Goal: Task Accomplishment & Management: Use online tool/utility

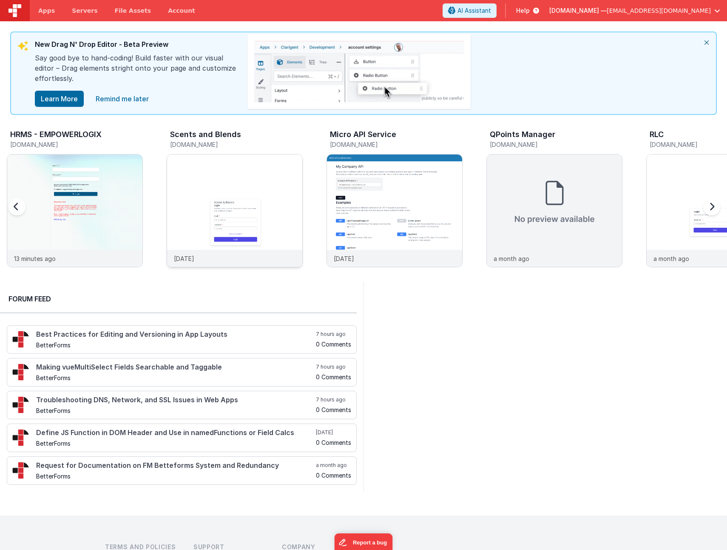
click at [225, 201] on img at bounding box center [234, 221] width 135 height 135
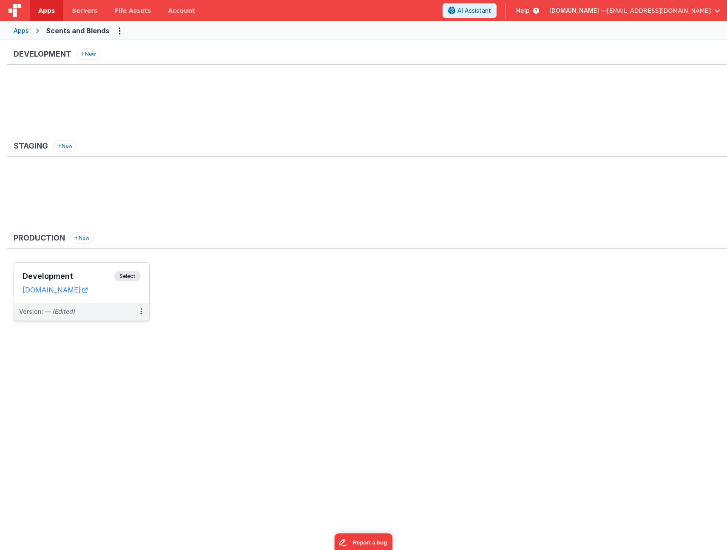
click at [60, 267] on div "Development Select URLs [DOMAIN_NAME]" at bounding box center [81, 282] width 135 height 40
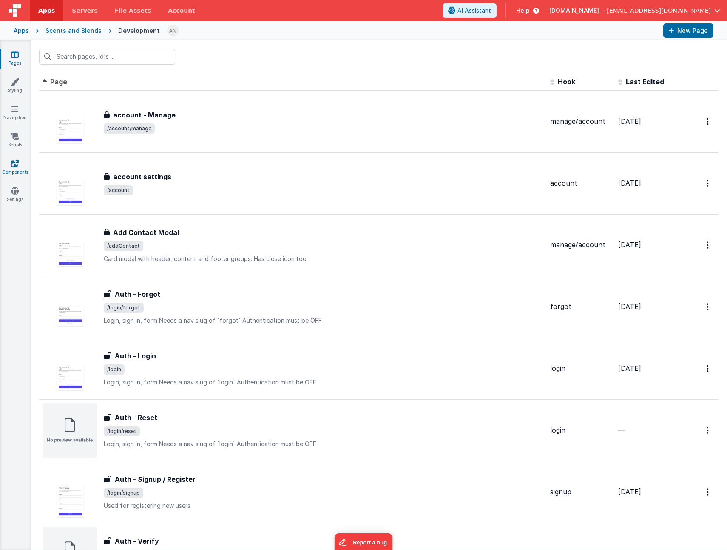
click at [16, 168] on link "Components" at bounding box center [15, 167] width 31 height 17
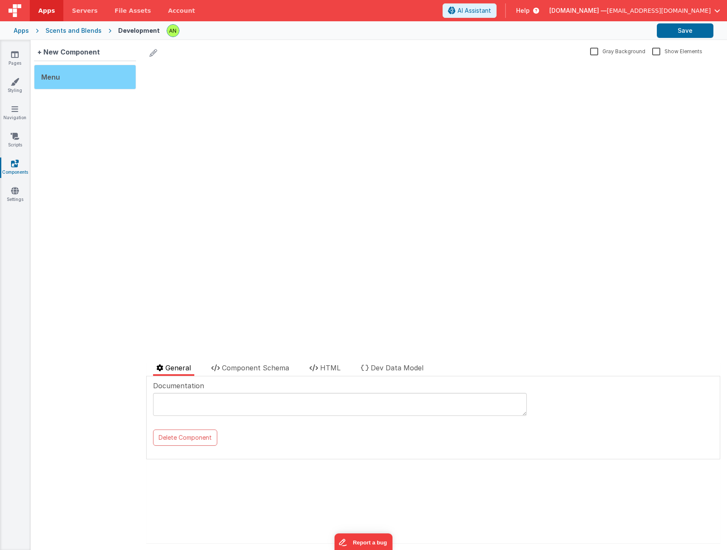
click at [84, 80] on div "Menu" at bounding box center [85, 77] width 102 height 25
click at [332, 115] on slot "Manage" at bounding box center [318, 116] width 34 height 16
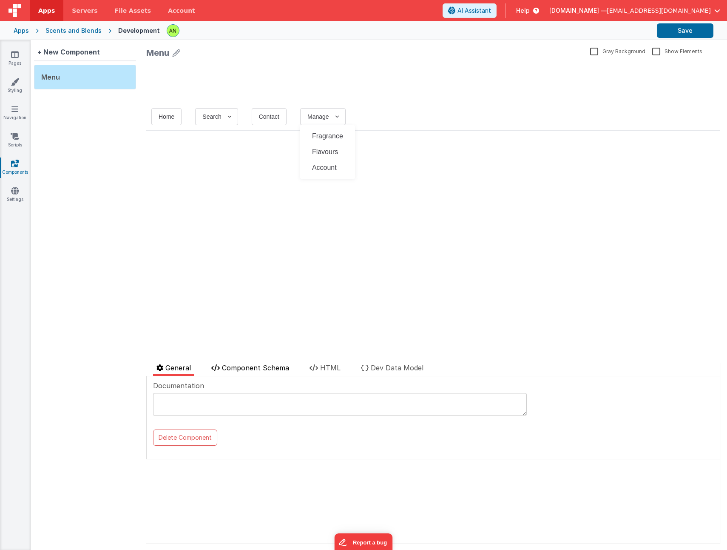
click at [252, 367] on span "Component Schema" at bounding box center [255, 367] width 67 height 9
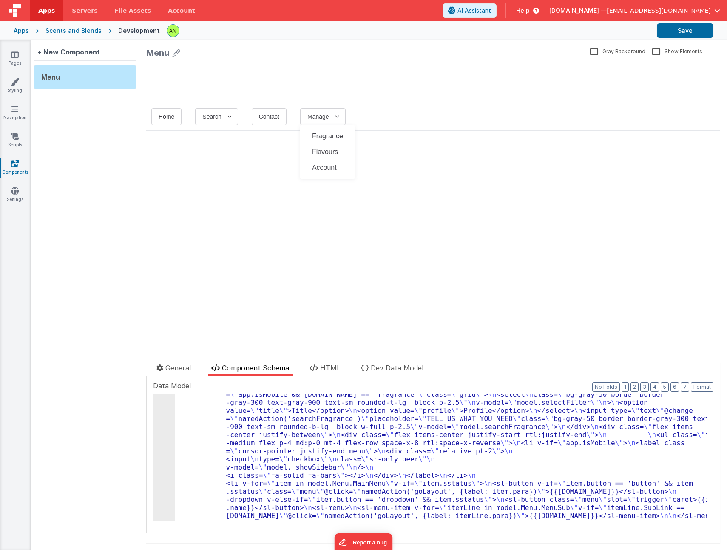
scroll to position [179, 0]
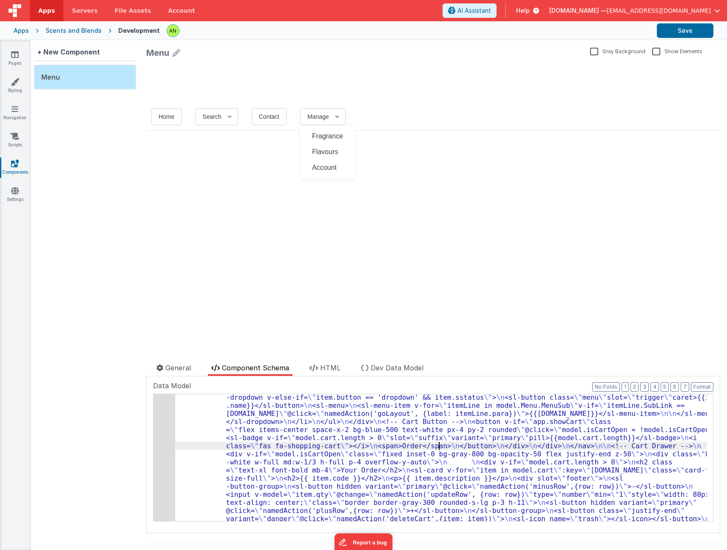
click at [162, 441] on div "4" at bounding box center [165, 425] width 22 height 372
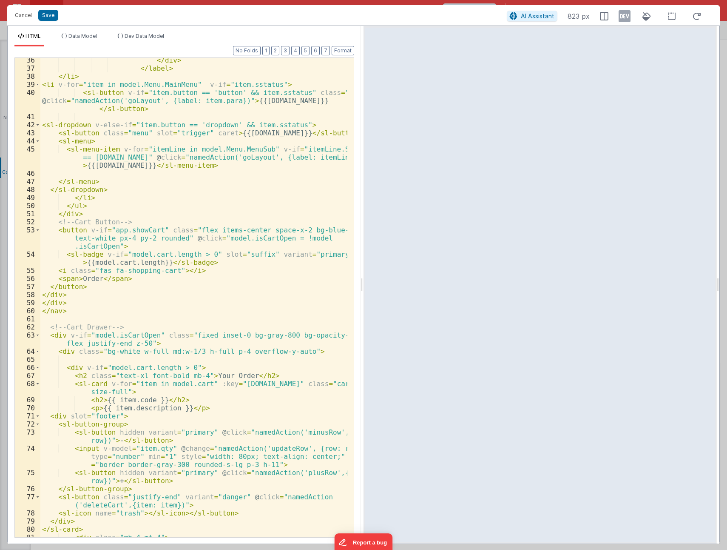
scroll to position [357, 0]
click at [235, 273] on div "</ div > </ label > </ li > < li v-for = "item in model.Menu.MainMenu" v-if = "…" at bounding box center [193, 307] width 307 height 503
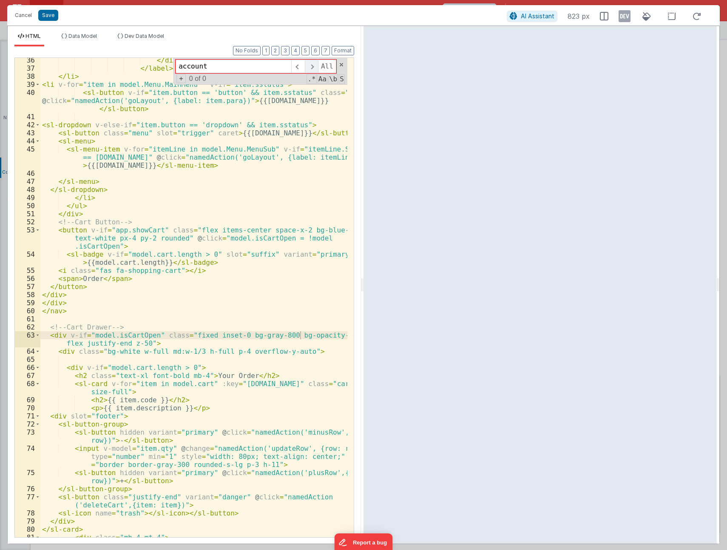
type input "account"
click at [309, 67] on span at bounding box center [311, 67] width 13 height 14
click at [340, 65] on span at bounding box center [342, 65] width 6 height 6
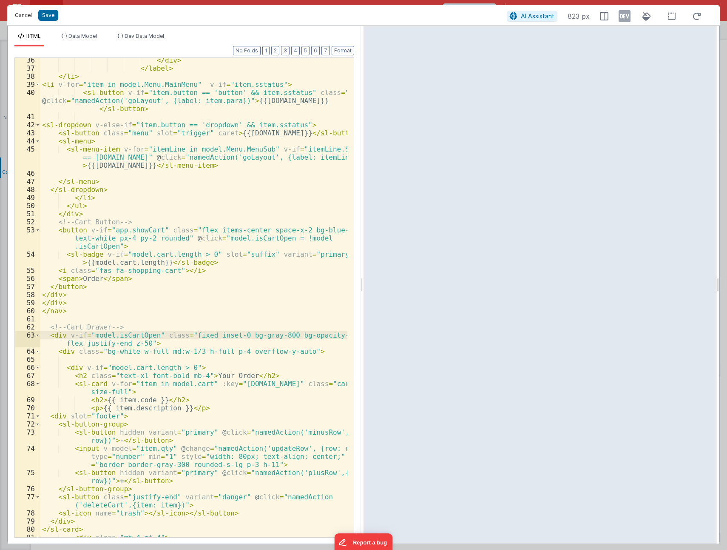
click at [29, 14] on button "Cancel" at bounding box center [24, 15] width 26 height 12
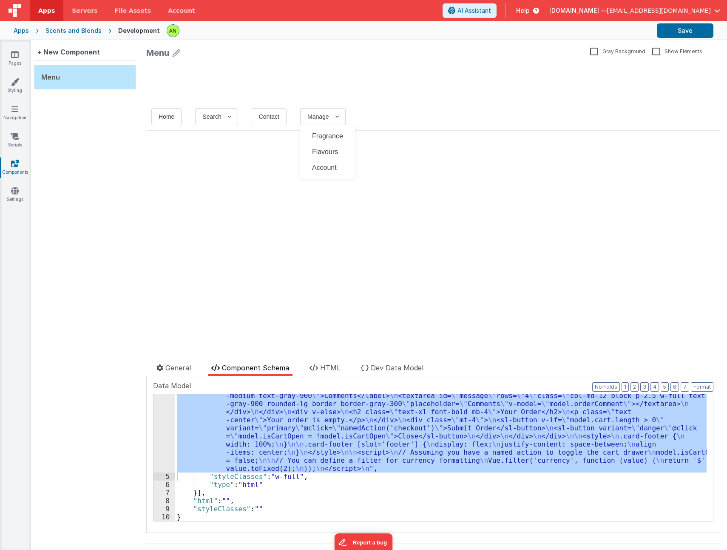
scroll to position [318, 0]
click at [308, 273] on div "Home Search Fragrance Flavours Contact Manage Fragrance Flavours Account update…" at bounding box center [433, 209] width 574 height 294
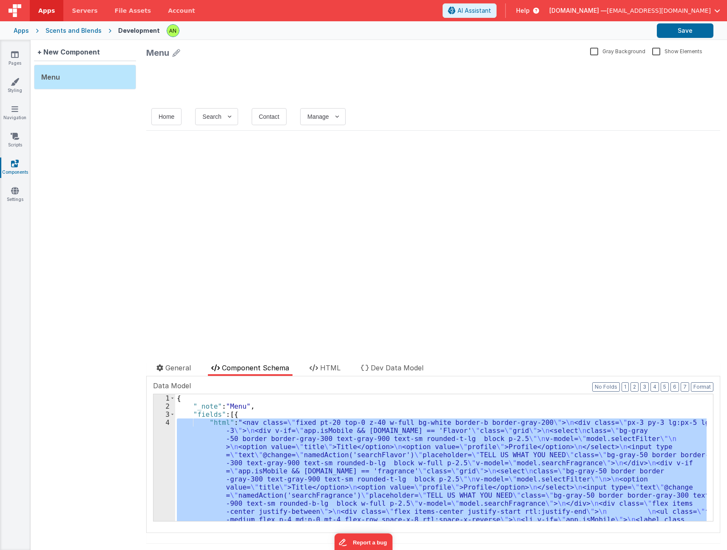
scroll to position [0, 0]
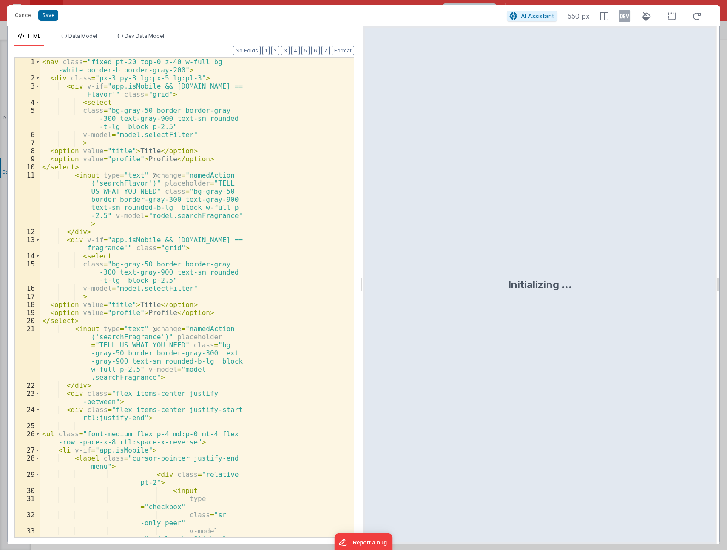
click at [157, 451] on div "< nav class = "fixed pt-20 top-0 z-40 w-full bg -white border-b border-gray-200…" at bounding box center [193, 309] width 307 height 503
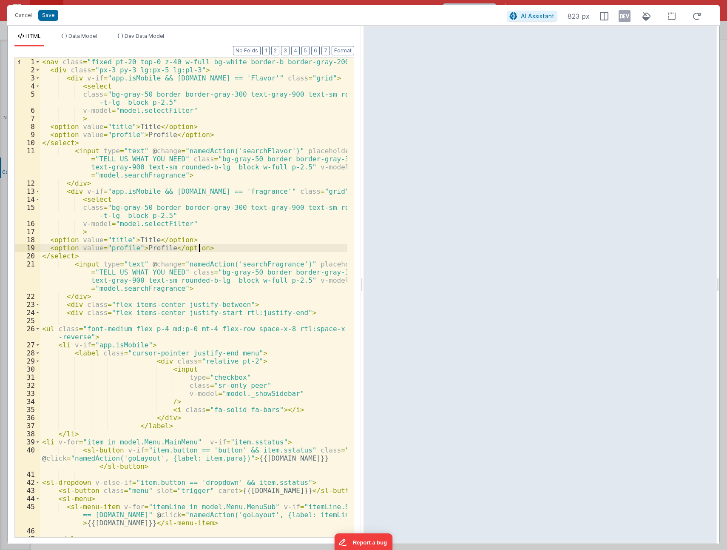
click at [212, 244] on div "< nav class = "fixed pt-20 top-0 z-40 w-full bg-white border-b border-gray-200"…" at bounding box center [193, 305] width 307 height 495
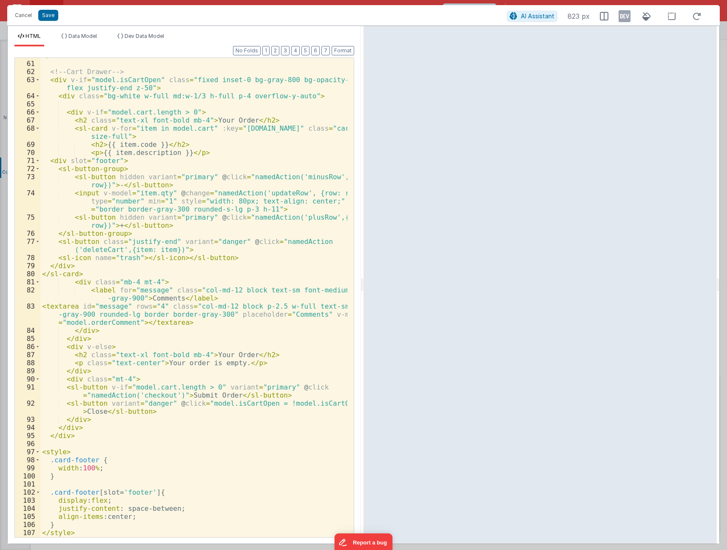
scroll to position [701, 0]
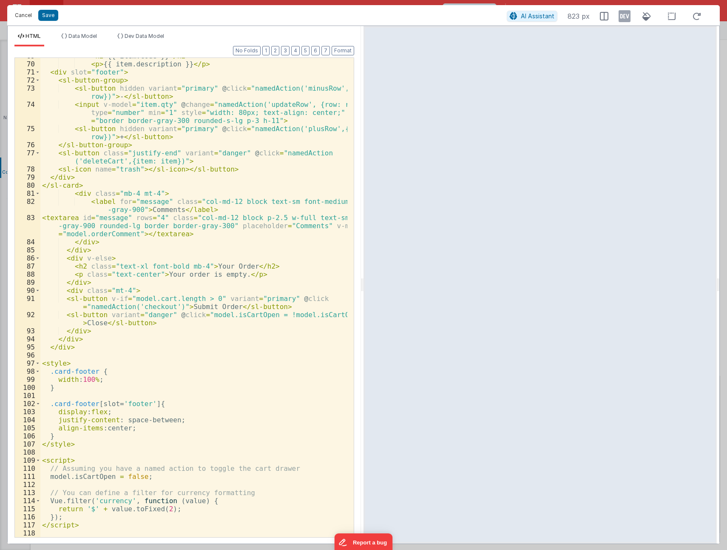
click at [23, 16] on button "Cancel" at bounding box center [24, 15] width 26 height 12
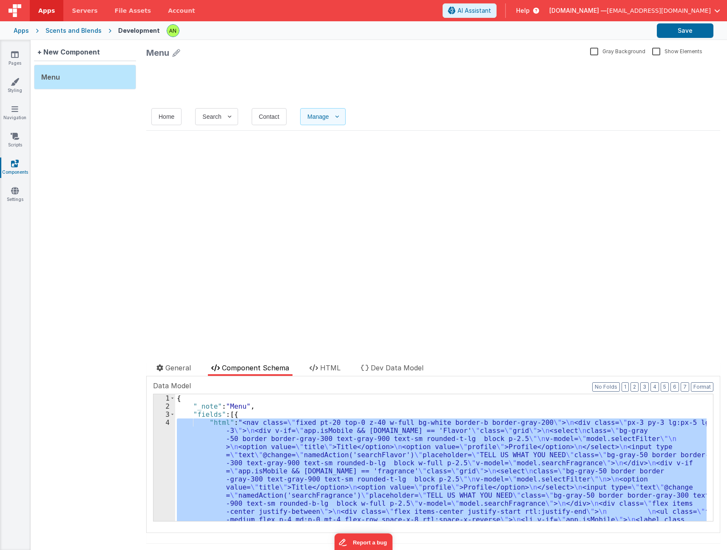
click at [330, 119] on slot "Manage" at bounding box center [318, 116] width 34 height 16
click at [273, 115] on slot "Contact" at bounding box center [269, 116] width 34 height 16
click at [164, 119] on slot "Home" at bounding box center [166, 116] width 29 height 16
click at [211, 117] on slot "Search" at bounding box center [211, 116] width 31 height 16
click at [320, 122] on slot "Manage" at bounding box center [318, 116] width 34 height 16
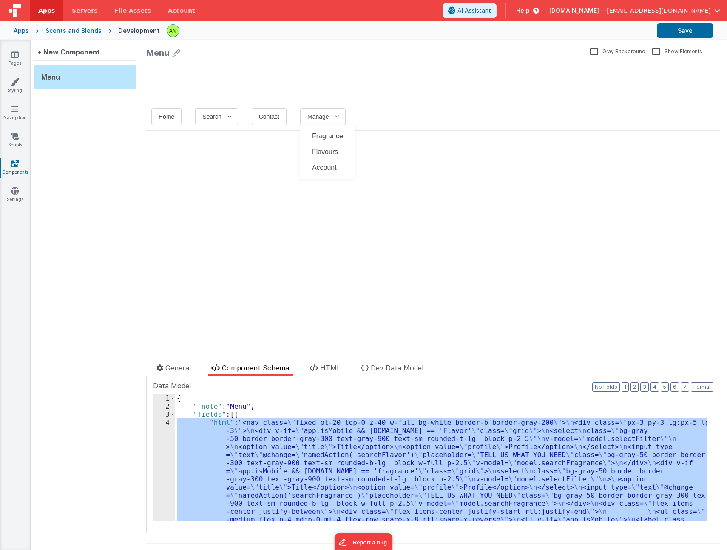
drag, startPoint x: 439, startPoint y: 209, endPoint x: 444, endPoint y: 236, distance: 27.7
click at [439, 210] on div "Home Search Fragrance Flavours Contact Manage Fragrance Flavours Account update…" at bounding box center [433, 209] width 574 height 294
click at [414, 366] on span "Dev Data Model" at bounding box center [397, 367] width 53 height 9
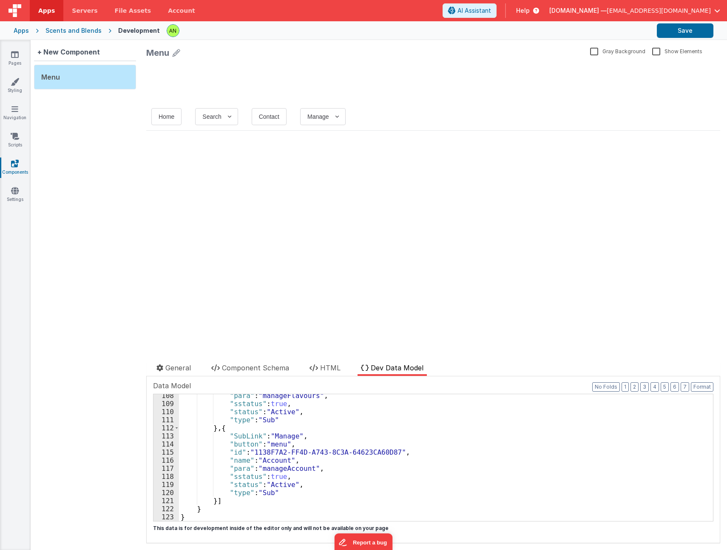
scroll to position [867, 0]
click at [543, 97] on div "Home Search Fragrance Flavours Contact Manage Fragrance Flavours Account" at bounding box center [433, 113] width 574 height 34
click at [15, 140] on icon at bounding box center [15, 136] width 9 height 9
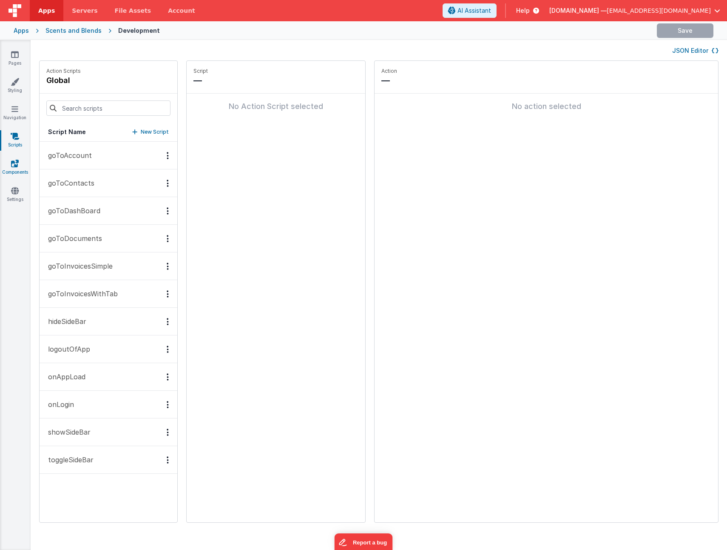
click at [13, 164] on icon at bounding box center [15, 163] width 8 height 9
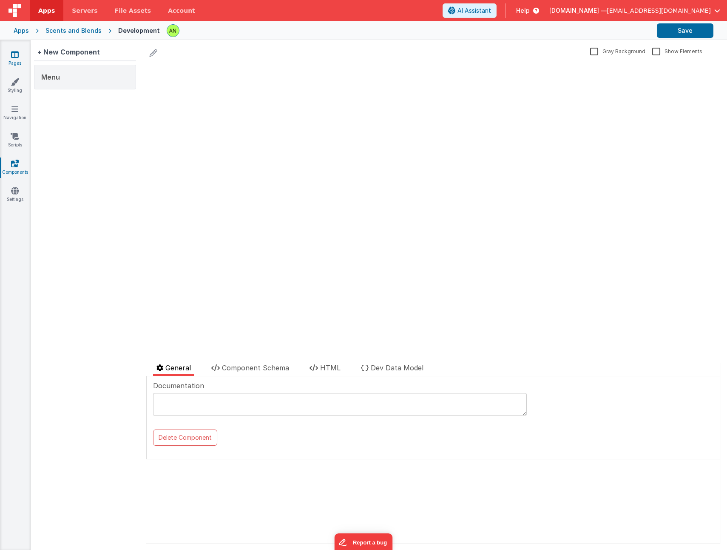
click at [15, 57] on icon at bounding box center [15, 54] width 8 height 9
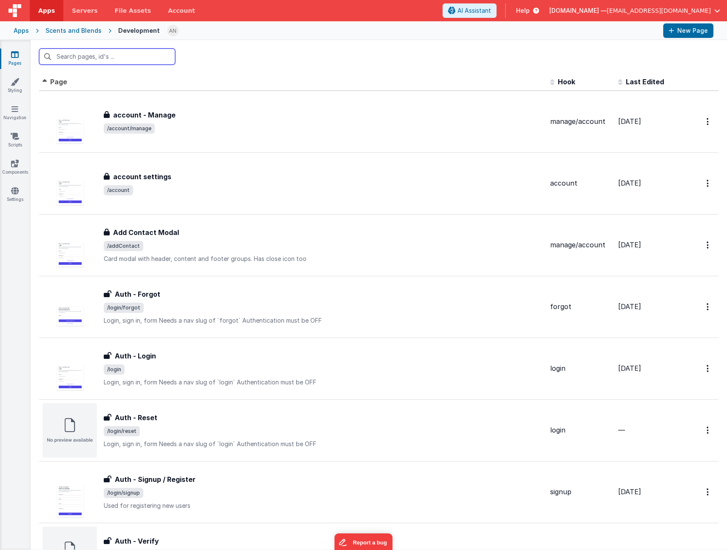
click at [87, 58] on input "text" at bounding box center [107, 56] width 136 height 16
type input "d"
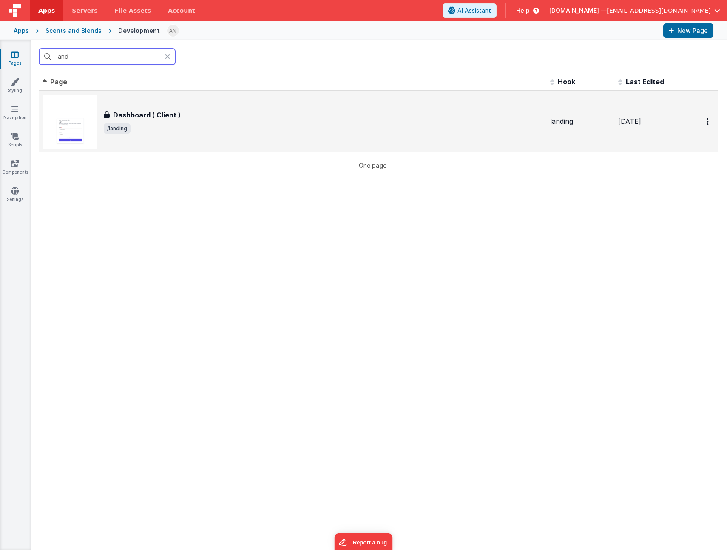
type input "land"
click at [196, 125] on span "/landing" at bounding box center [324, 128] width 440 height 10
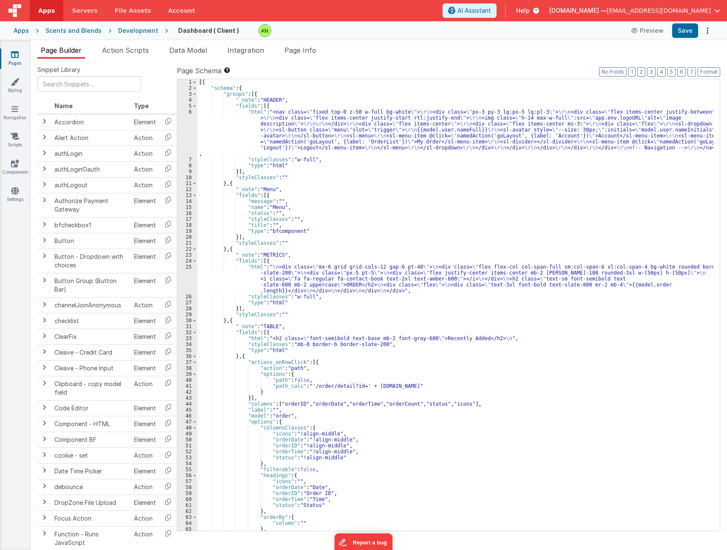
click at [349, 122] on div "[{ "schema" : { "groups" : [{ "_note" : "HEADER" , "fields" : [{ "html" : "<nav…" at bounding box center [455, 310] width 516 height 463
click at [178, 134] on div "6" at bounding box center [187, 133] width 20 height 48
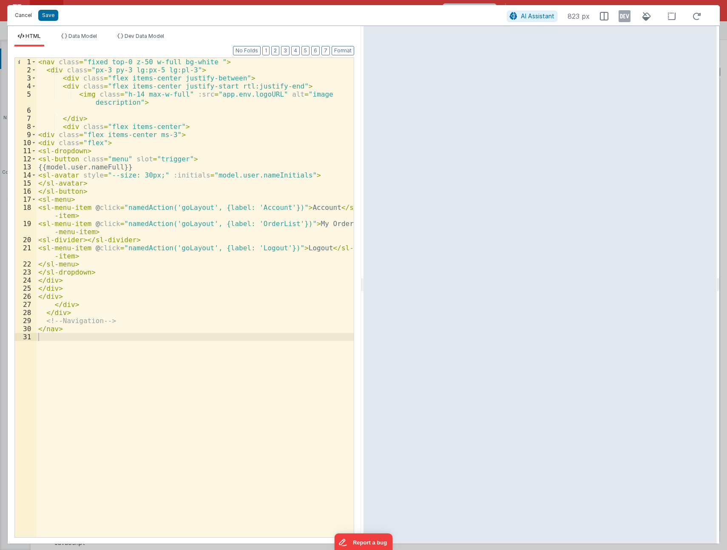
click at [22, 11] on button "Cancel" at bounding box center [24, 15] width 26 height 12
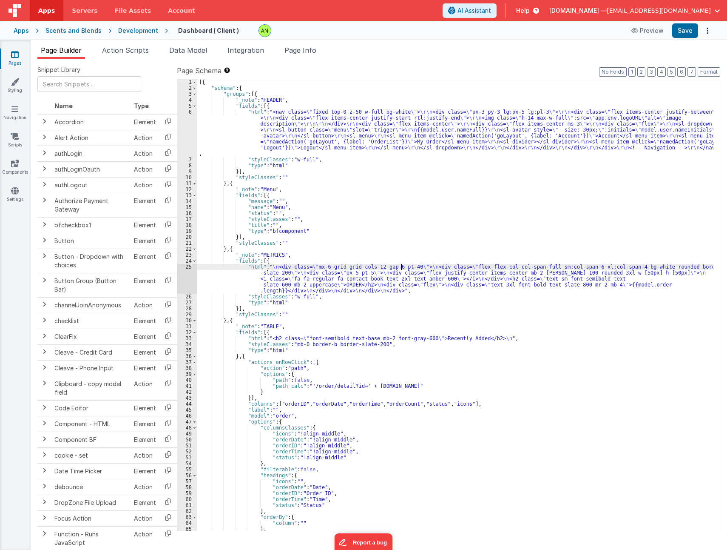
click at [401, 268] on div "[{ "schema" : { "groups" : [{ "_note" : "HEADER" , "fields" : [{ "html" : "<nav…" at bounding box center [455, 310] width 516 height 463
click at [179, 280] on div "25" at bounding box center [187, 279] width 20 height 30
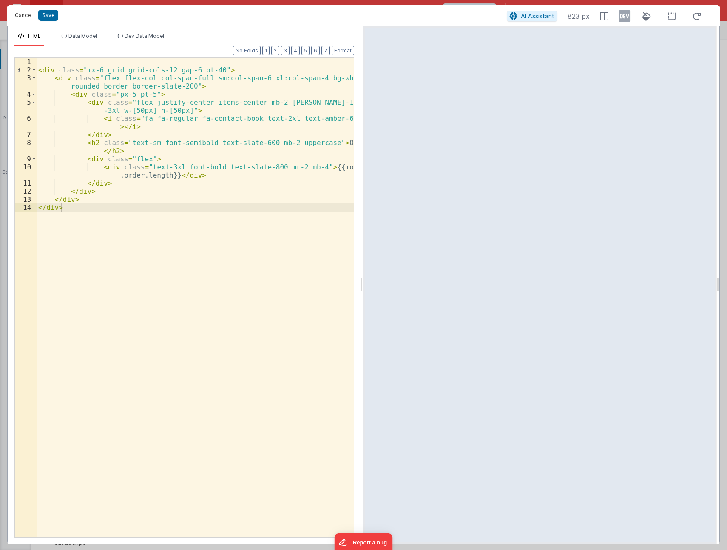
click at [24, 11] on button "Cancel" at bounding box center [24, 15] width 26 height 12
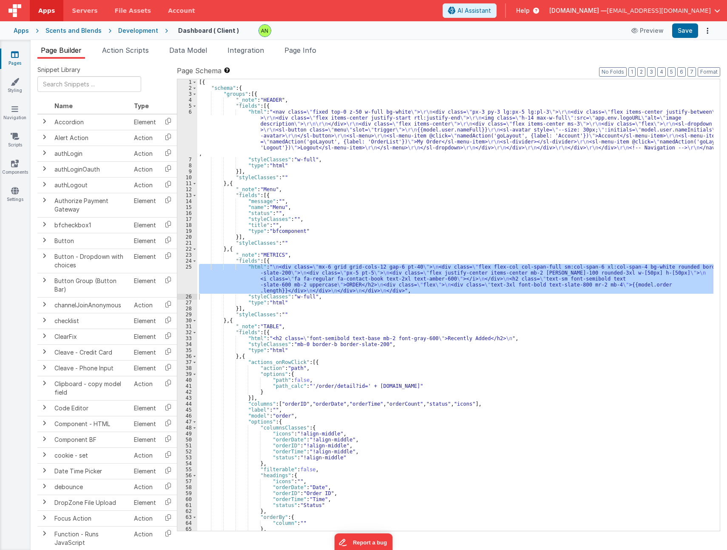
click at [131, 31] on div "Development" at bounding box center [138, 30] width 40 height 9
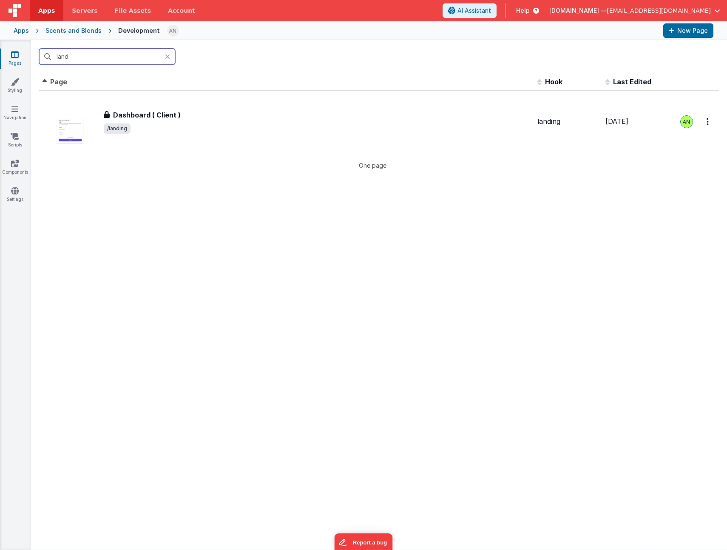
click at [92, 57] on input "land" at bounding box center [107, 56] width 136 height 16
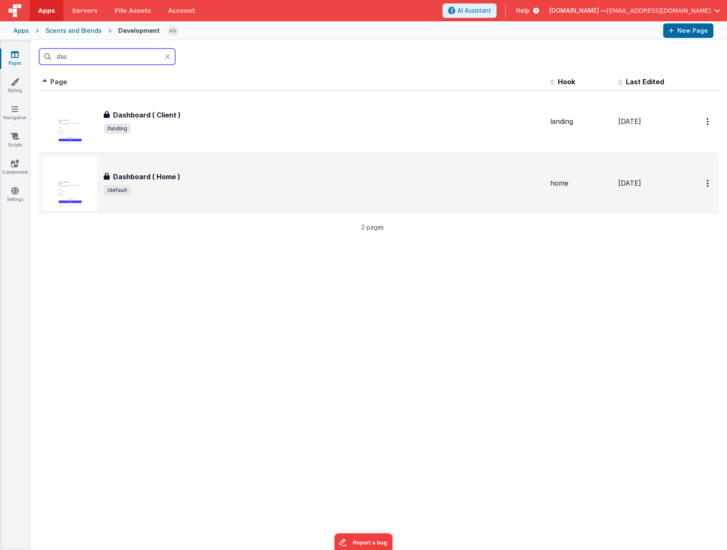
type input "das"
click at [240, 183] on div "Dashboard ( Home ) Dashboard ( Home ) /default" at bounding box center [324, 183] width 440 height 24
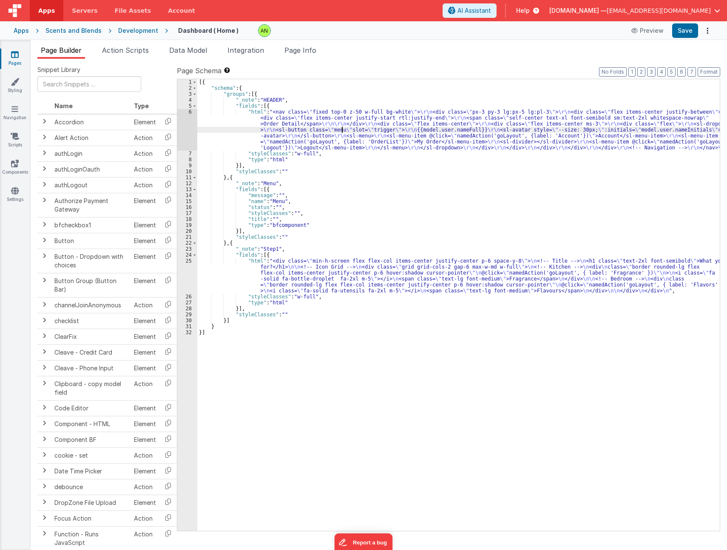
click at [342, 131] on div "[{ "schema" : { "groups" : [{ "_note" : "HEADER" , "fields" : [{ "html" : "<nav…" at bounding box center [458, 310] width 523 height 463
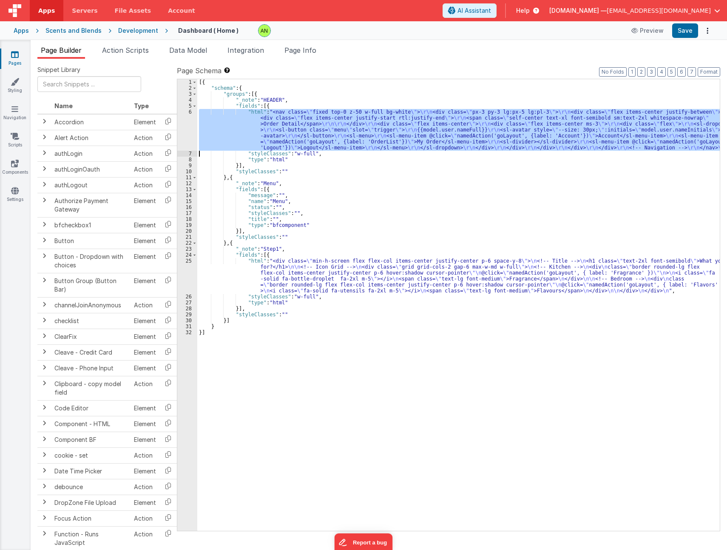
click at [189, 131] on div "6" at bounding box center [187, 130] width 20 height 42
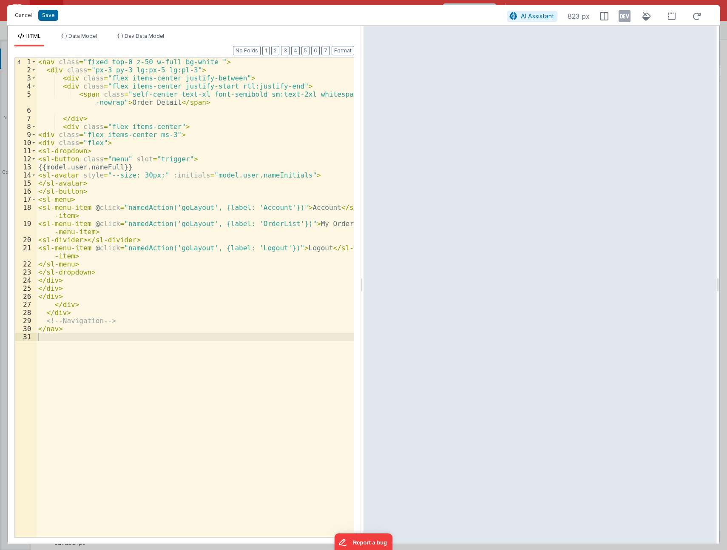
click at [25, 17] on button "Cancel" at bounding box center [24, 15] width 26 height 12
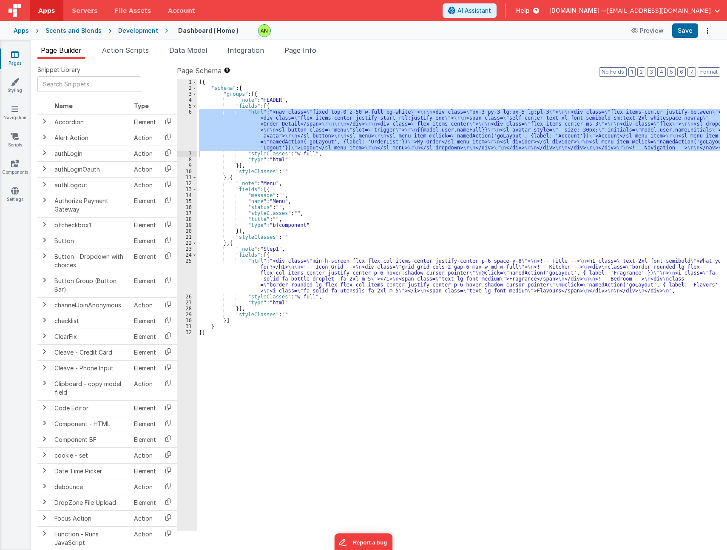
click at [130, 32] on div "Development" at bounding box center [138, 30] width 40 height 9
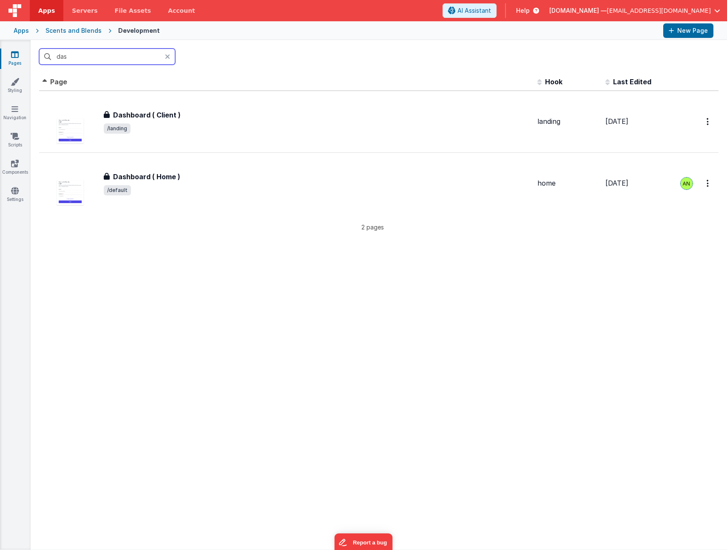
click at [111, 59] on input "das" at bounding box center [107, 56] width 136 height 16
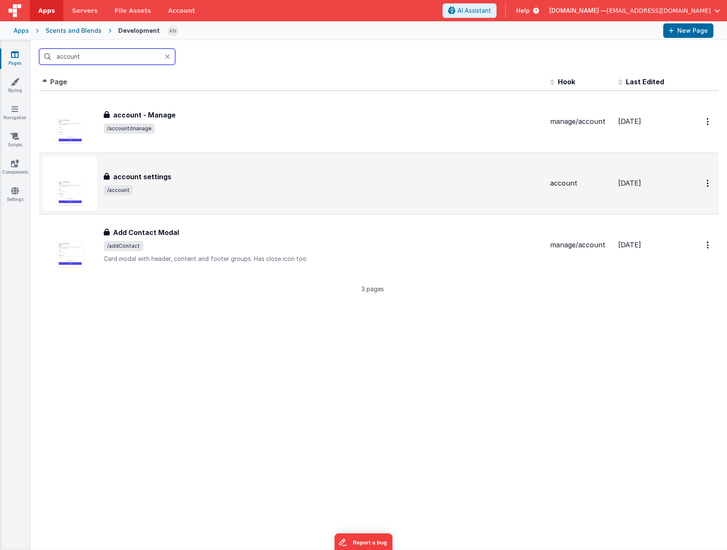
type input "account"
click at [176, 193] on span "/account" at bounding box center [324, 190] width 440 height 10
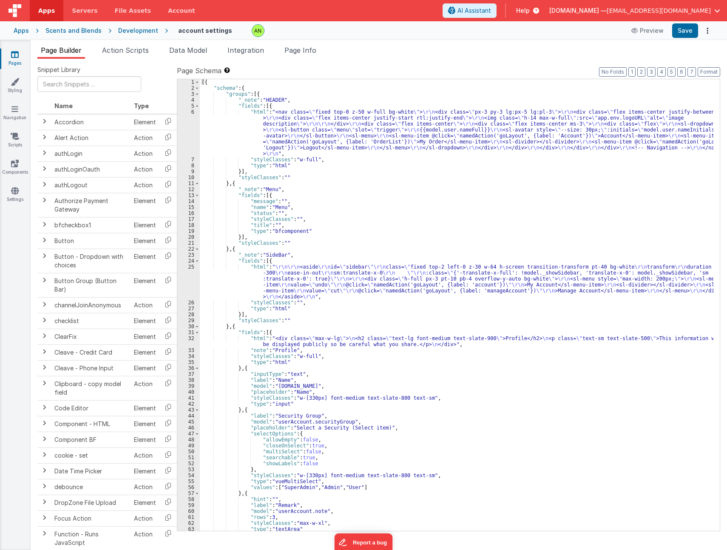
click at [346, 135] on div "[{ "schema" : { "groups" : [{ "_note" : "HEADER" , "fields" : [{ "html" : "<nav…" at bounding box center [457, 310] width 514 height 463
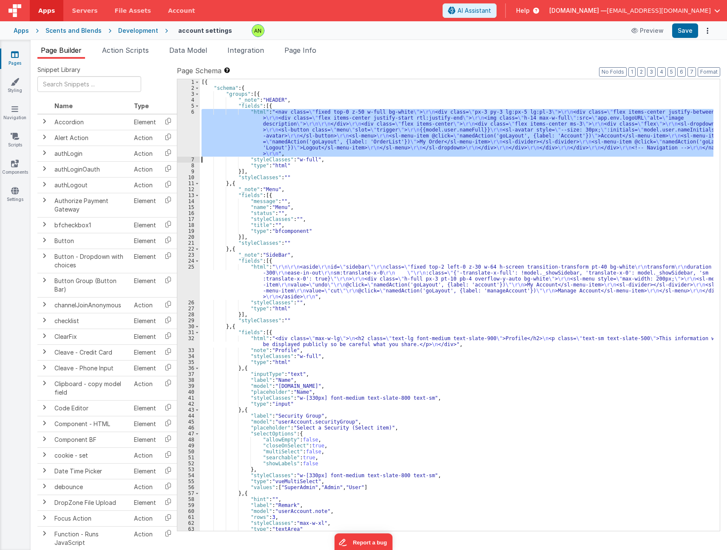
click at [180, 125] on div "6" at bounding box center [188, 133] width 23 height 48
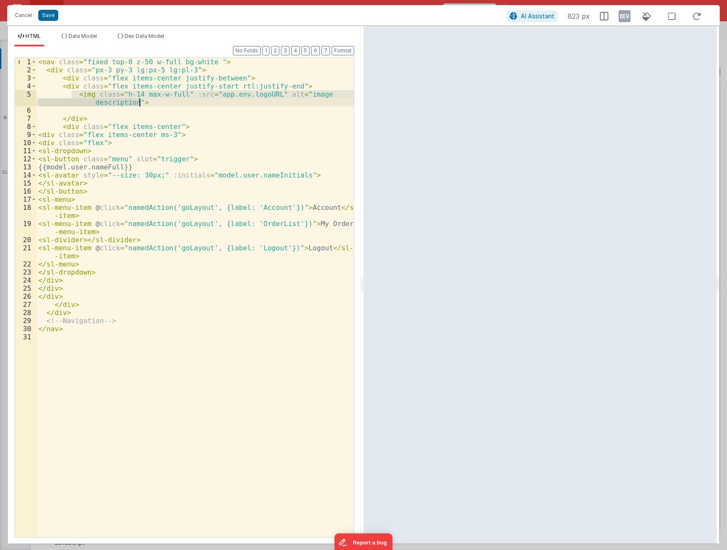
drag, startPoint x: 73, startPoint y: 92, endPoint x: 143, endPoint y: 104, distance: 71.6
click at [143, 104] on div "< nav class = "fixed top-0 z-50 w-full bg-white " > < div class = "px-3 py-3 lg…" at bounding box center [195, 305] width 317 height 495
click at [132, 101] on div "< nav class = "fixed top-0 z-50 w-full bg-white " > < div class = "px-3 py-3 lg…" at bounding box center [195, 297] width 317 height 479
drag, startPoint x: 140, startPoint y: 103, endPoint x: 75, endPoint y: 95, distance: 65.5
click at [75, 95] on div "< nav class = "fixed top-0 z-50 w-full bg-white " > < div class = "px-3 py-3 lg…" at bounding box center [195, 305] width 317 height 495
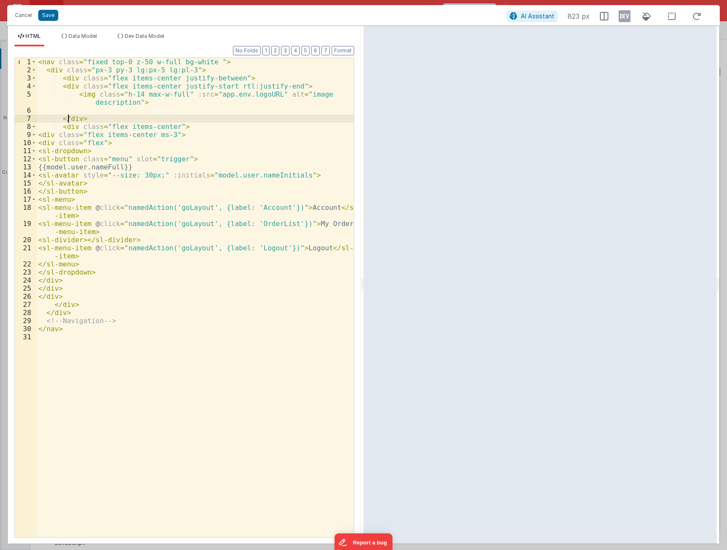
drag, startPoint x: 110, startPoint y: 99, endPoint x: 69, endPoint y: 116, distance: 44.0
click at [69, 116] on div "< nav class = "fixed top-0 z-50 w-full bg-white " > < div class = "px-3 py-3 lg…" at bounding box center [195, 305] width 317 height 495
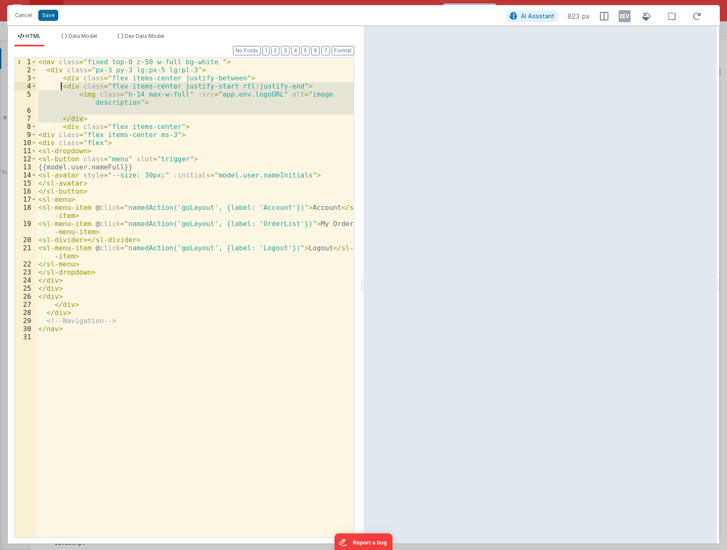
drag, startPoint x: 83, startPoint y: 119, endPoint x: 63, endPoint y: 86, distance: 38.5
click at [63, 86] on div "< nav class = "fixed top-0 z-50 w-full bg-white " > < div class = "px-3 py-3 lg…" at bounding box center [195, 305] width 317 height 495
click at [24, 15] on button "Cancel" at bounding box center [24, 15] width 26 height 12
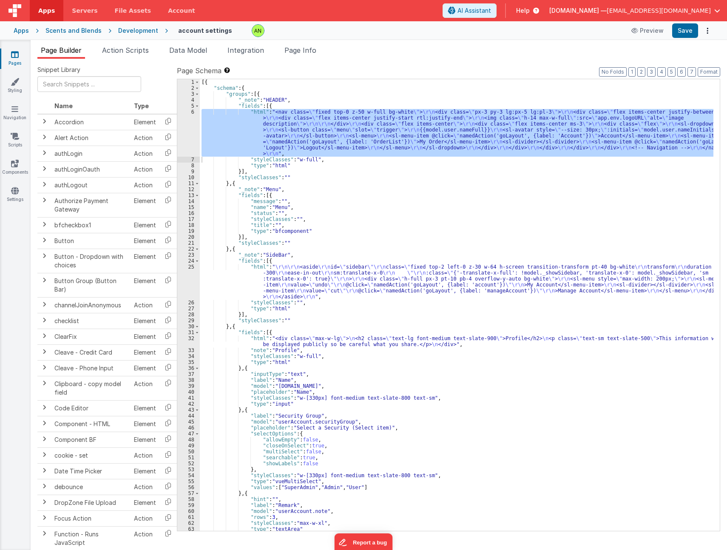
click at [128, 32] on div "Development" at bounding box center [138, 30] width 40 height 9
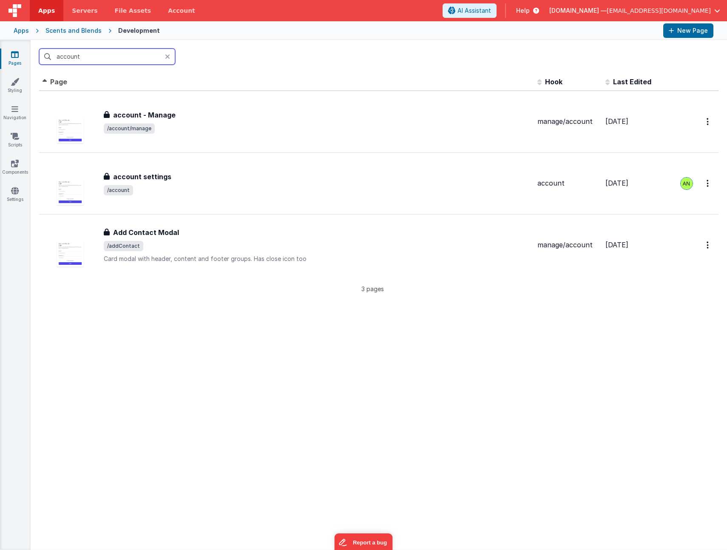
click at [119, 55] on input "account" at bounding box center [107, 56] width 136 height 16
drag, startPoint x: 105, startPoint y: 57, endPoint x: -41, endPoint y: 71, distance: 146.6
click at [0, 71] on html "Apps Servers File Assets Account Some FUTURE Slot AI Assistant Help [DOMAIN_NAM…" at bounding box center [363, 275] width 727 height 550
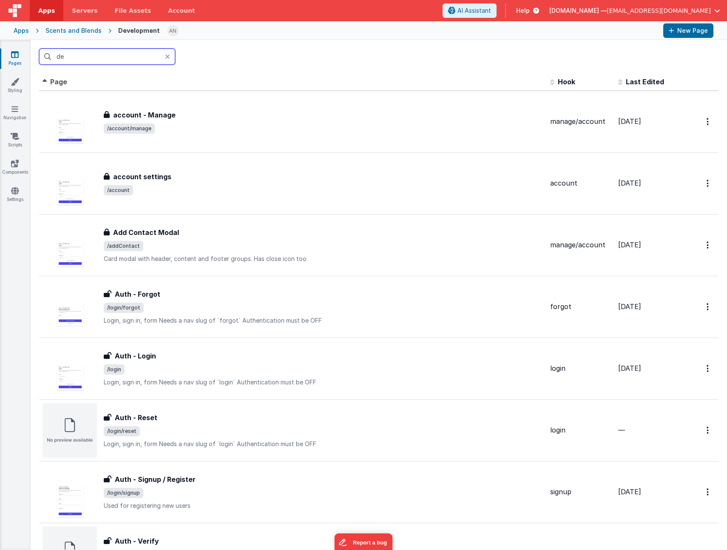
type input "d"
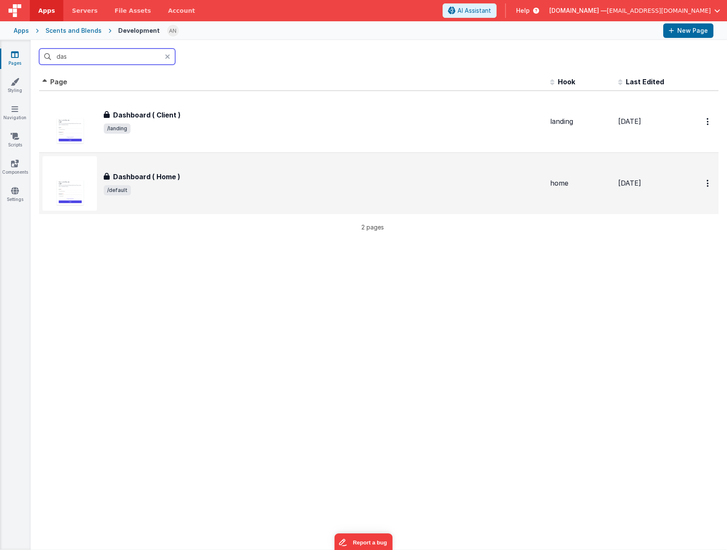
type input "das"
click at [231, 175] on div "Dashboard ( Home )" at bounding box center [324, 176] width 440 height 10
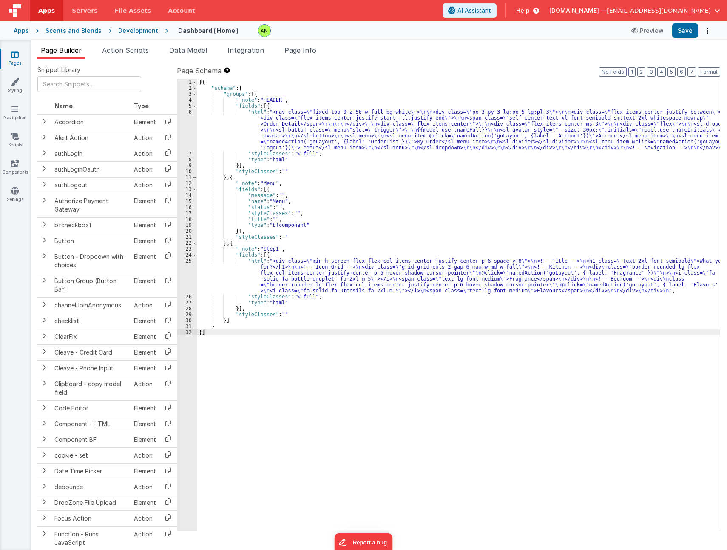
click at [411, 117] on div "[{ "schema" : { "groups" : [{ "_note" : "HEADER" , "fields" : [{ "html" : "<nav…" at bounding box center [458, 310] width 523 height 463
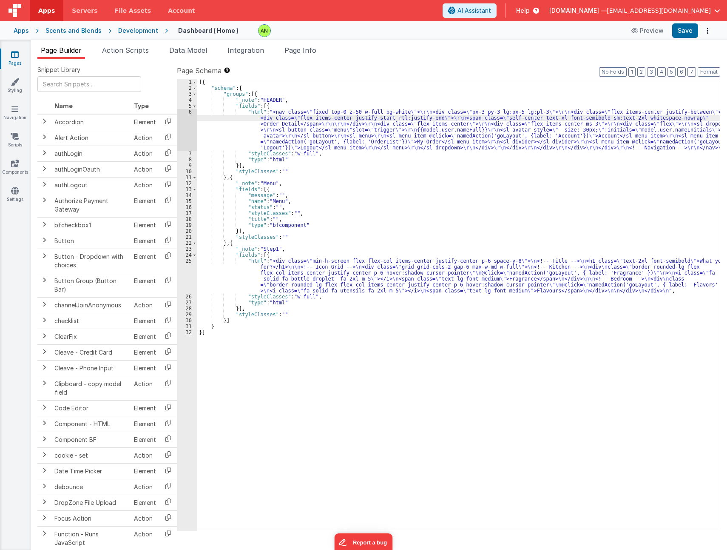
click at [189, 122] on div "6" at bounding box center [187, 130] width 20 height 42
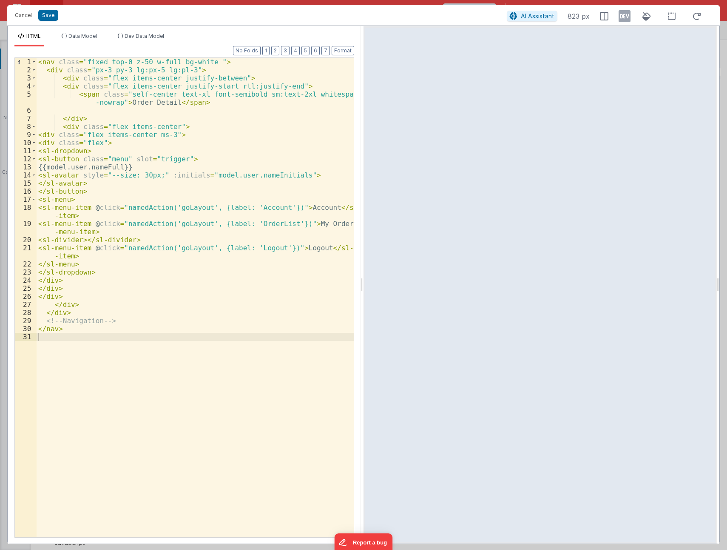
click at [66, 87] on div "< nav class = "fixed top-0 z-50 w-full bg-white " > < div class = "px-3 py-3 lg…" at bounding box center [195, 305] width 317 height 495
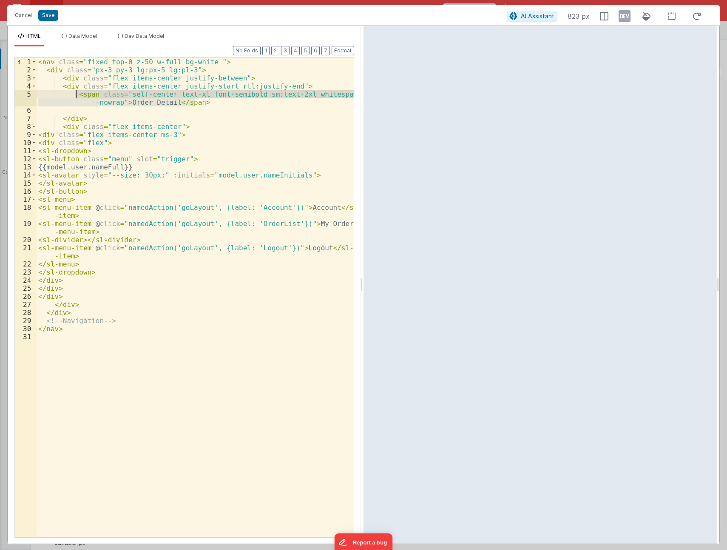
drag, startPoint x: 202, startPoint y: 103, endPoint x: 74, endPoint y: 94, distance: 128.7
click at [74, 94] on div "< nav class = "fixed top-0 z-50 w-full bg-white " > < div class = "px-3 py-3 lg…" at bounding box center [195, 305] width 317 height 495
click at [66, 117] on div "< nav class = "fixed top-0 z-50 w-full bg-white " > < div class = "px-3 py-3 lg…" at bounding box center [195, 305] width 317 height 495
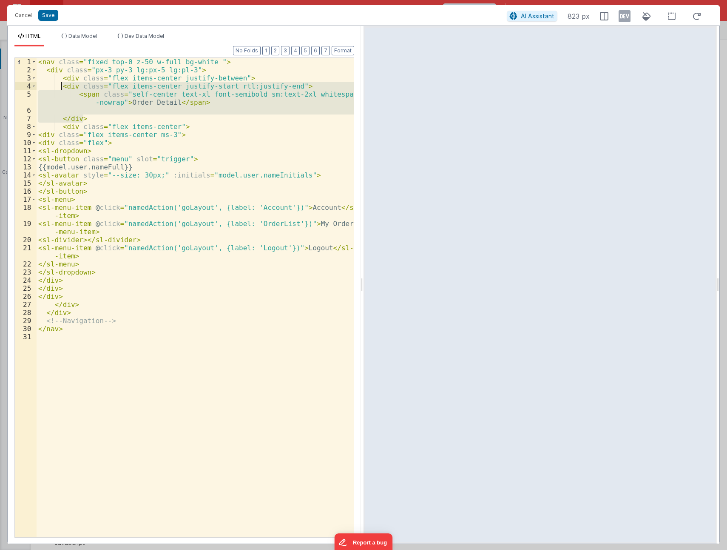
drag, startPoint x: 85, startPoint y: 119, endPoint x: 61, endPoint y: 86, distance: 40.5
click at [61, 86] on div "< nav class = "fixed top-0 z-50 w-full bg-white " > < div class = "px-3 py-3 lg…" at bounding box center [195, 305] width 317 height 495
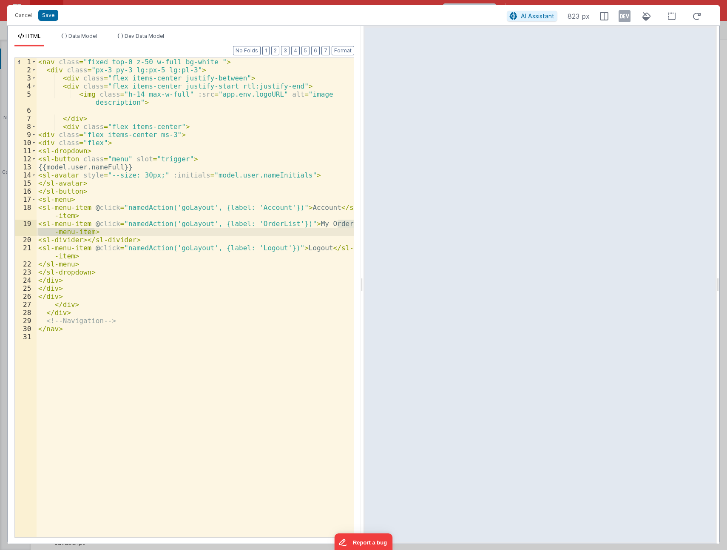
drag, startPoint x: 347, startPoint y: 222, endPoint x: 106, endPoint y: 229, distance: 241.3
click at [106, 229] on div "< nav class = "fixed top-0 z-50 w-full bg-white " > < div class = "px-3 py-3 lg…" at bounding box center [195, 305] width 317 height 495
click at [101, 230] on div "< nav class = "fixed top-0 z-50 w-full bg-white " > < div class = "px-3 py-3 lg…" at bounding box center [195, 297] width 317 height 479
drag, startPoint x: 101, startPoint y: 231, endPoint x: 23, endPoint y: 222, distance: 78.4
click at [23, 222] on div "1 2 3 4 5 6 7 8 9 10 11 12 13 14 15 16 17 18 19 20 21 22 23 24 25 26 27 28 29 3…" at bounding box center [184, 297] width 340 height 480
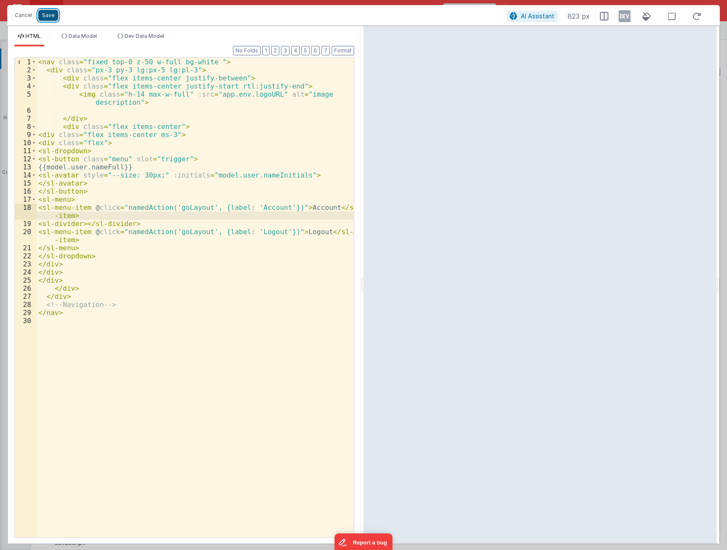
click at [51, 14] on button "Save" at bounding box center [48, 15] width 20 height 11
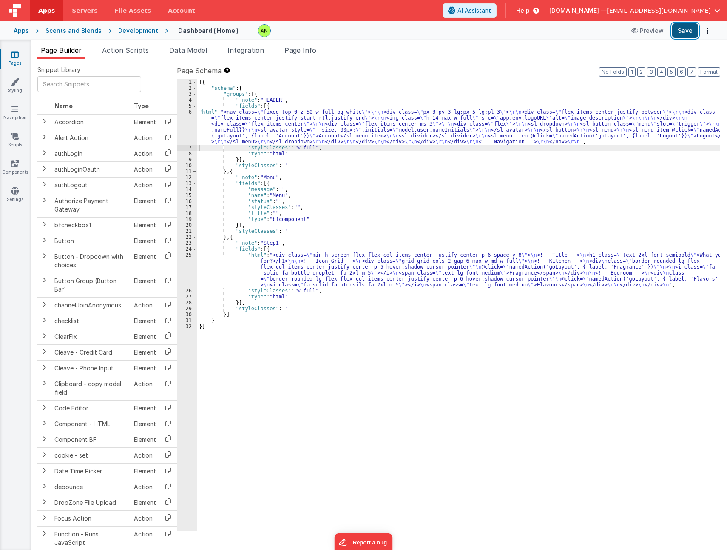
click at [687, 31] on button "Save" at bounding box center [686, 30] width 26 height 14
click at [197, 53] on span "Data Model" at bounding box center [188, 50] width 38 height 9
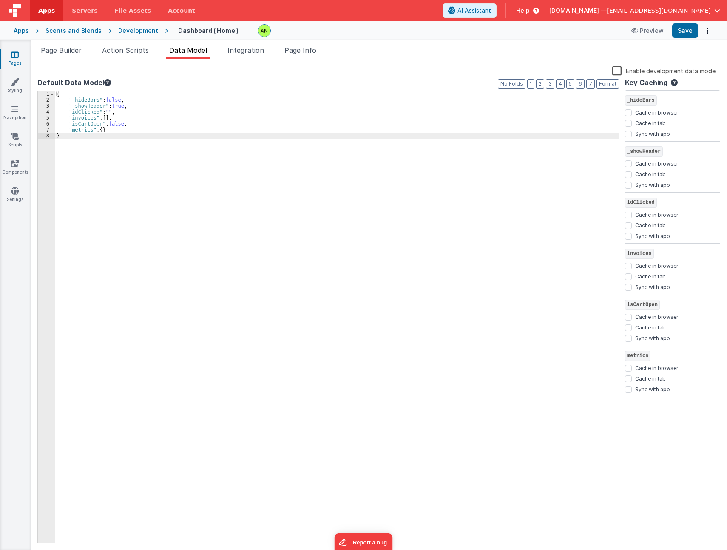
click at [77, 44] on div "Page Builder Action Scripts Data Model Integration Page Info Snippet Library Na…" at bounding box center [379, 295] width 697 height 510
click at [123, 51] on span "Action Scripts" at bounding box center [125, 50] width 47 height 9
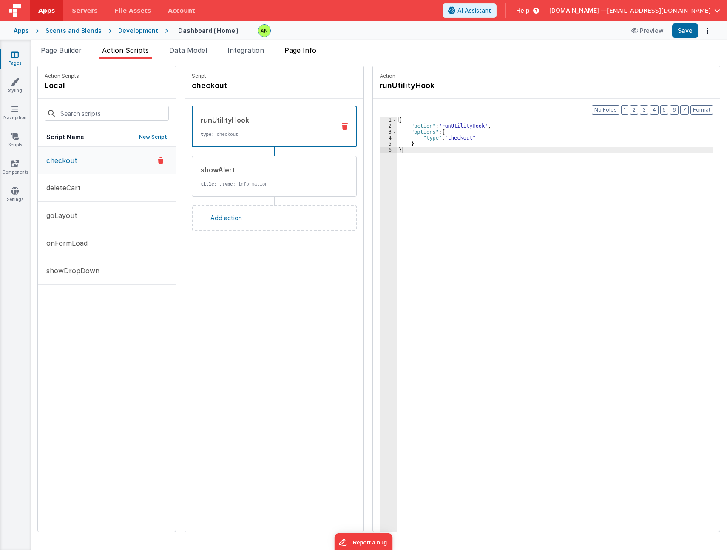
click at [306, 49] on span "Page Info" at bounding box center [301, 50] width 32 height 9
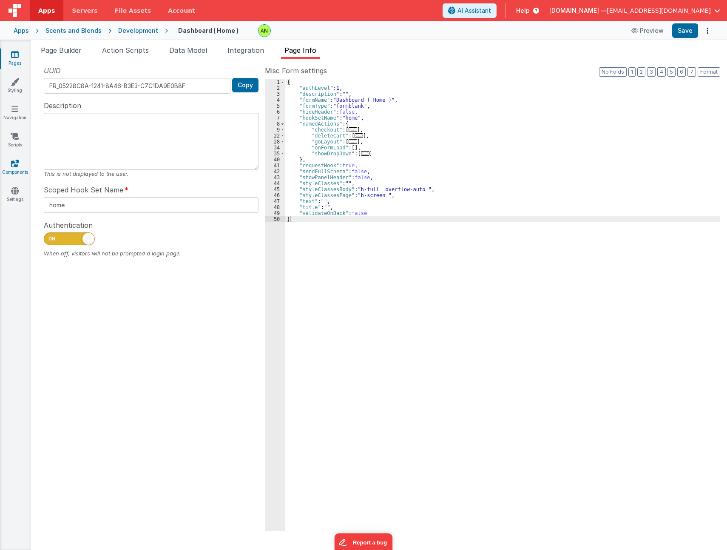
click at [15, 169] on link "Components" at bounding box center [15, 167] width 31 height 17
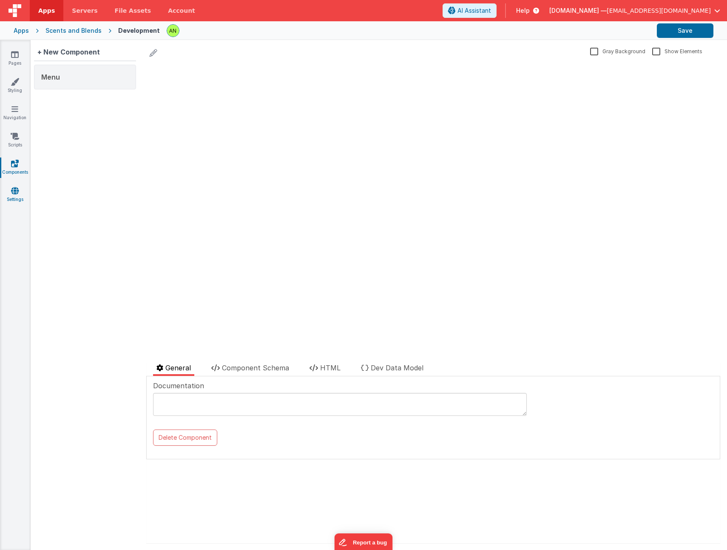
click at [20, 194] on link "Settings" at bounding box center [15, 194] width 31 height 17
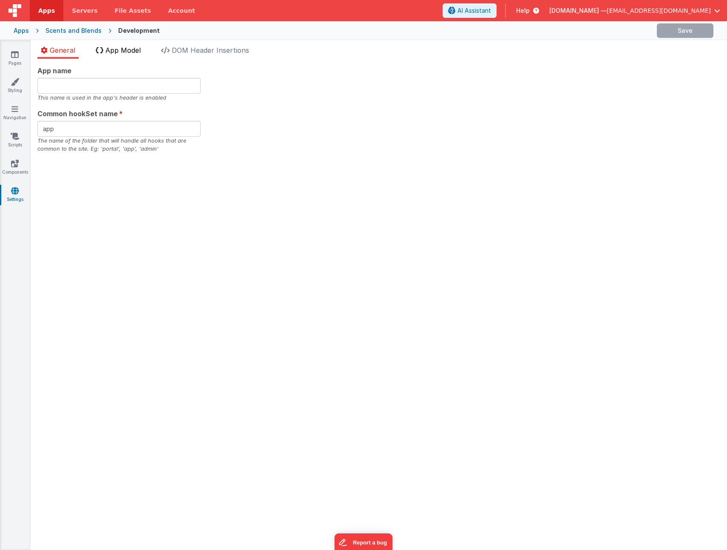
click at [111, 52] on span "App Model" at bounding box center [122, 50] width 35 height 9
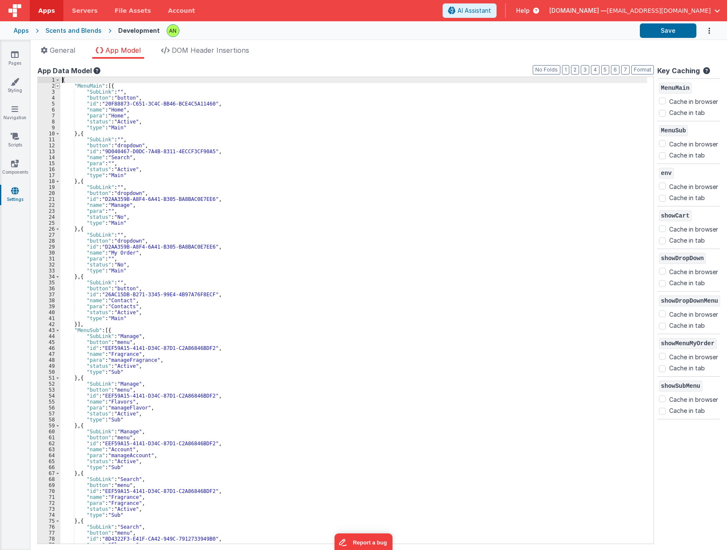
click at [57, 86] on span at bounding box center [57, 86] width 5 height 6
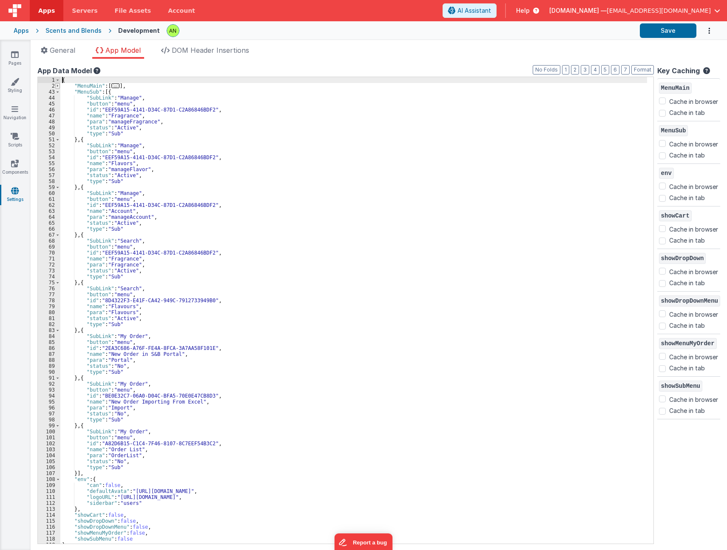
click at [57, 86] on span at bounding box center [57, 86] width 5 height 6
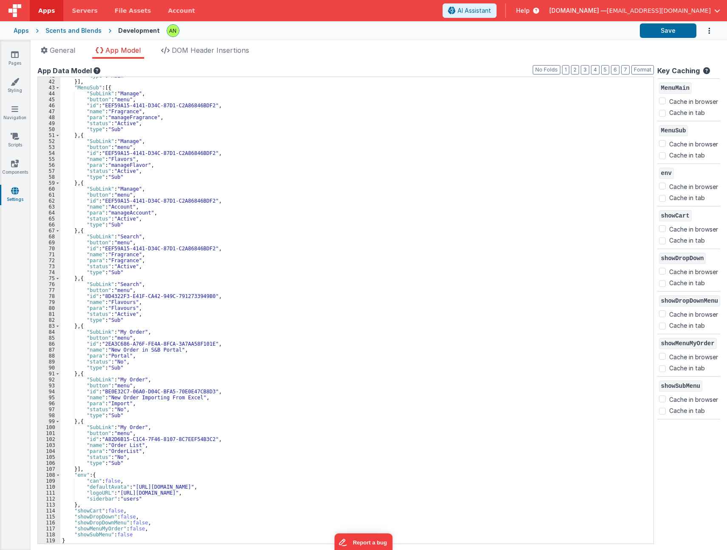
scroll to position [242, 0]
click at [70, 32] on div "Scents and Blends" at bounding box center [74, 30] width 56 height 9
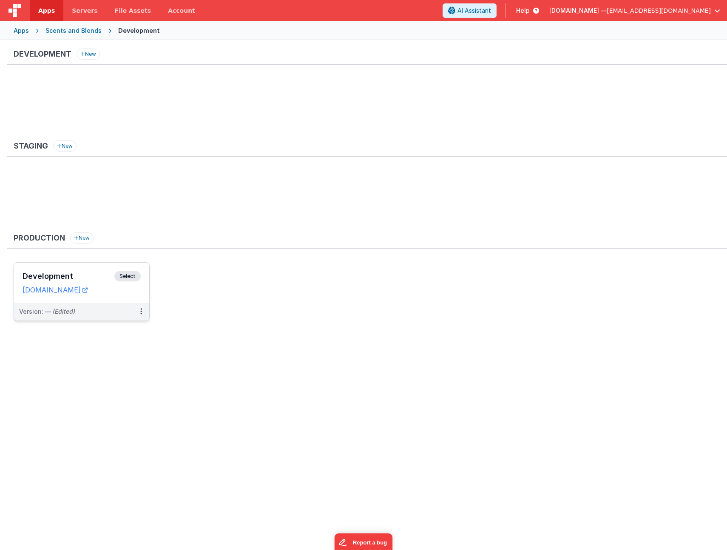
click at [79, 274] on h3 "Development" at bounding box center [69, 276] width 92 height 9
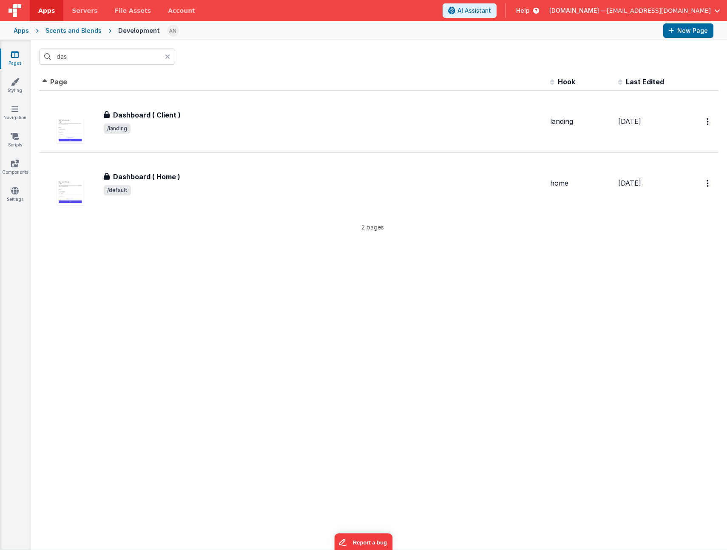
click at [167, 57] on icon at bounding box center [167, 56] width 5 height 7
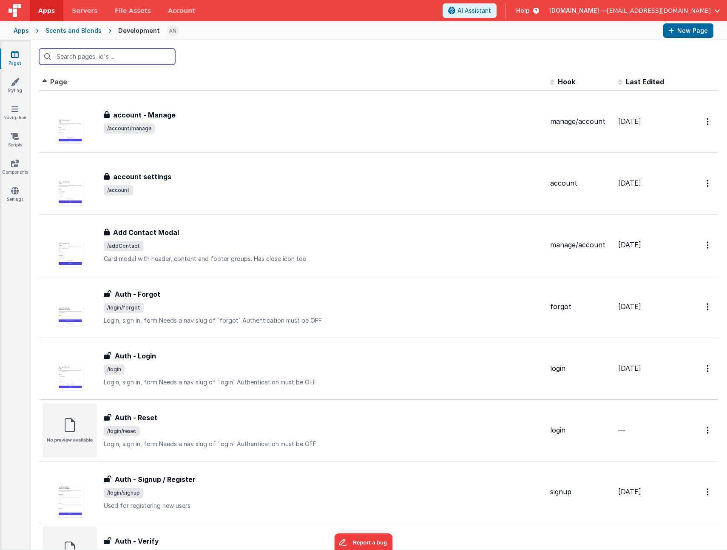
click at [96, 57] on input "text" at bounding box center [107, 56] width 136 height 16
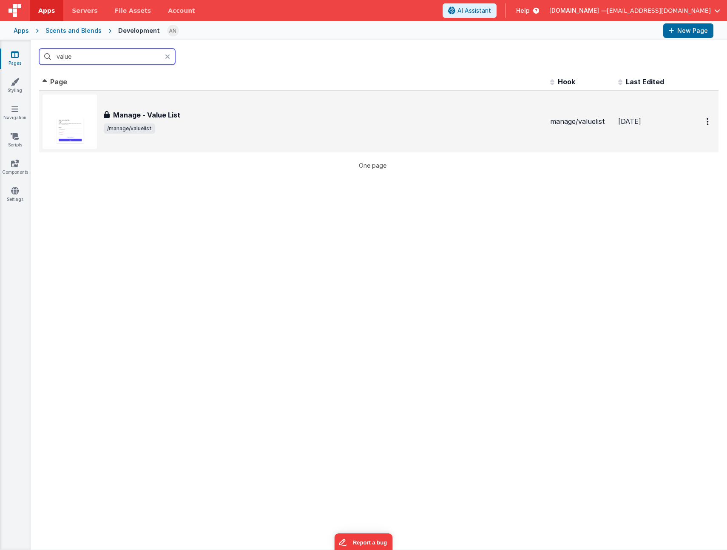
type input "value"
click at [199, 129] on span "/manage/valuelist" at bounding box center [324, 128] width 440 height 10
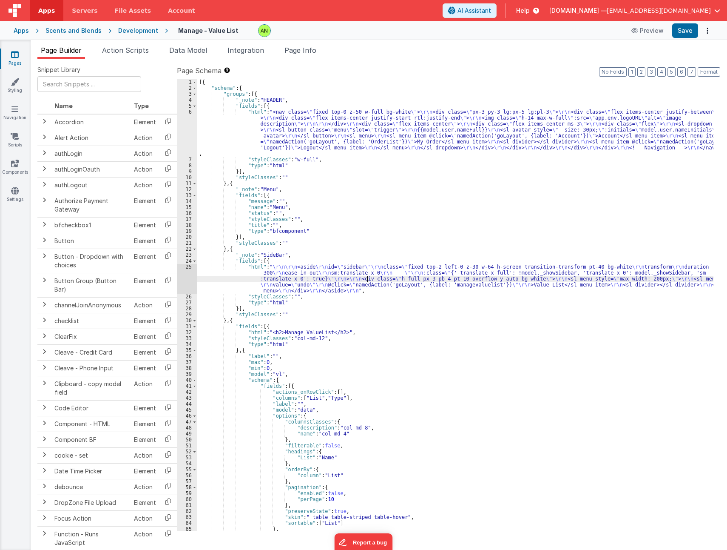
click at [368, 276] on div "[{ "schema" : { "groups" : [{ "_note" : "HEADER" , "fields" : [{ "html" : "<nav…" at bounding box center [455, 310] width 516 height 463
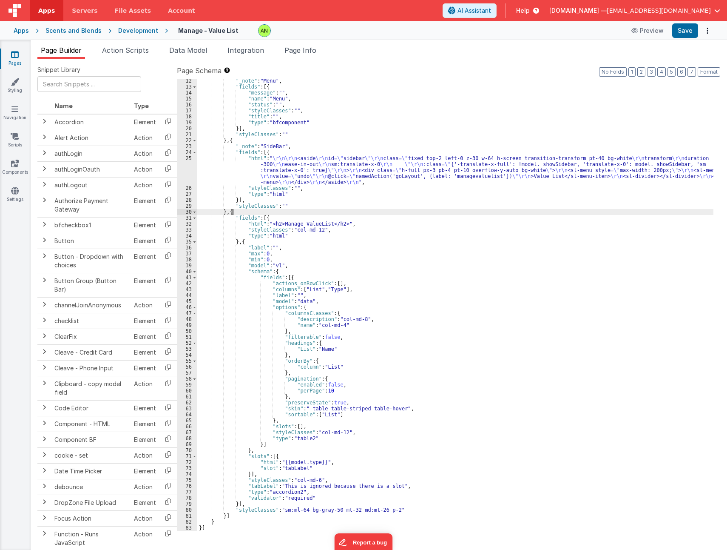
click at [286, 214] on div ""_note" : "Menu" , "fields" : [{ "message" : "" , "name" : "Menu" , "status" : …" at bounding box center [455, 309] width 516 height 463
click at [274, 218] on div ""_note" : "Menu" , "fields" : [{ "message" : "" , "name" : "Menu" , "status" : …" at bounding box center [455, 309] width 516 height 463
click at [242, 241] on div ""_note" : "Menu" , "fields" : [{ "message" : "" , "name" : "Menu" , "status" : …" at bounding box center [455, 309] width 516 height 463
click at [95, 86] on input "text" at bounding box center [89, 84] width 104 height 16
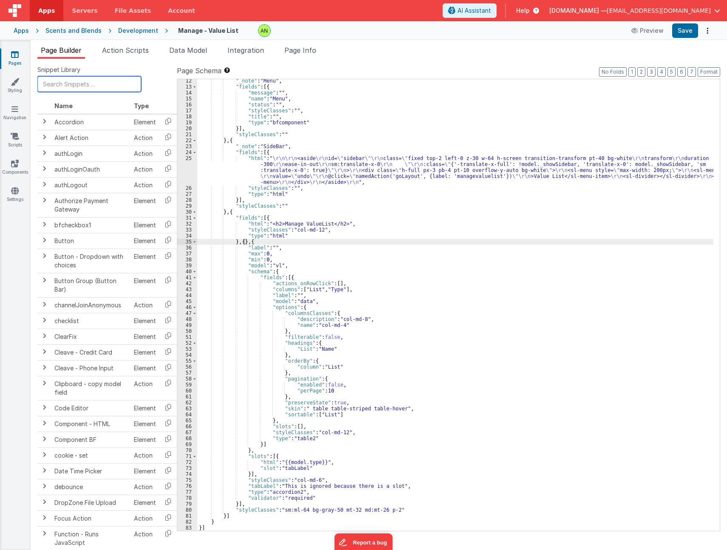
type input "a"
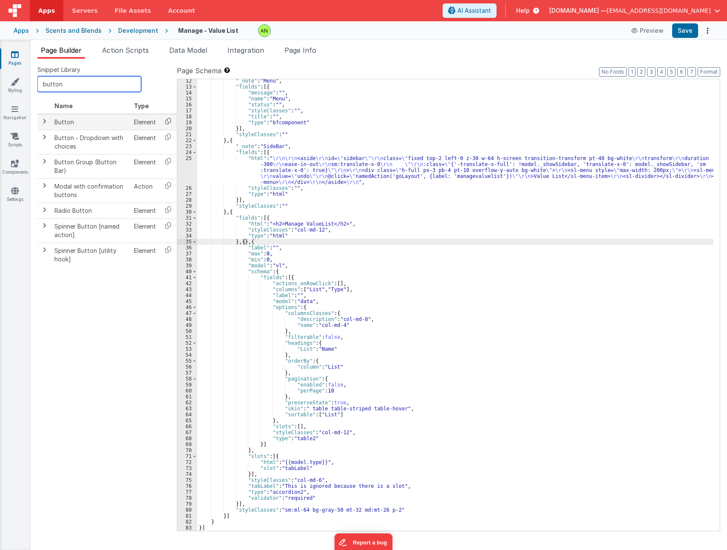
type input "button"
click at [169, 119] on icon at bounding box center [168, 120] width 17 height 13
click at [243, 240] on div ""_note" : "Menu" , "fields" : [{ "message" : "" , "name" : "Menu" , "status" : …" at bounding box center [455, 309] width 516 height 463
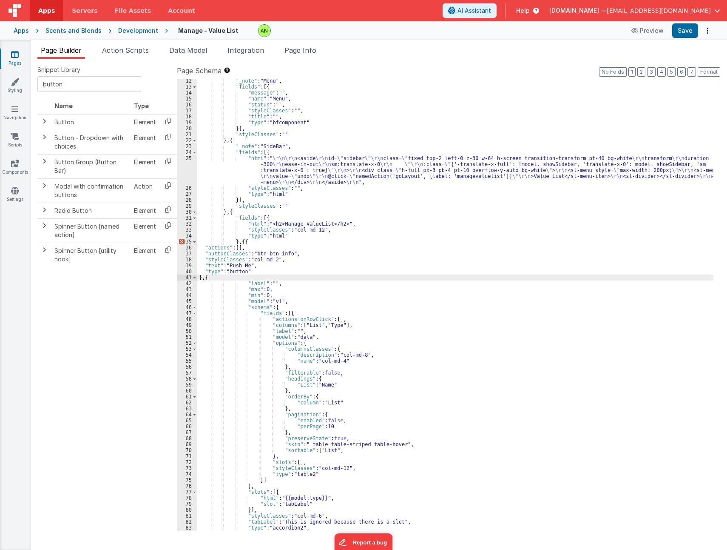
click at [248, 243] on div ""_note" : "Menu" , "fields" : [{ "message" : "" , "name" : "Menu" , "status" : …" at bounding box center [455, 309] width 516 height 463
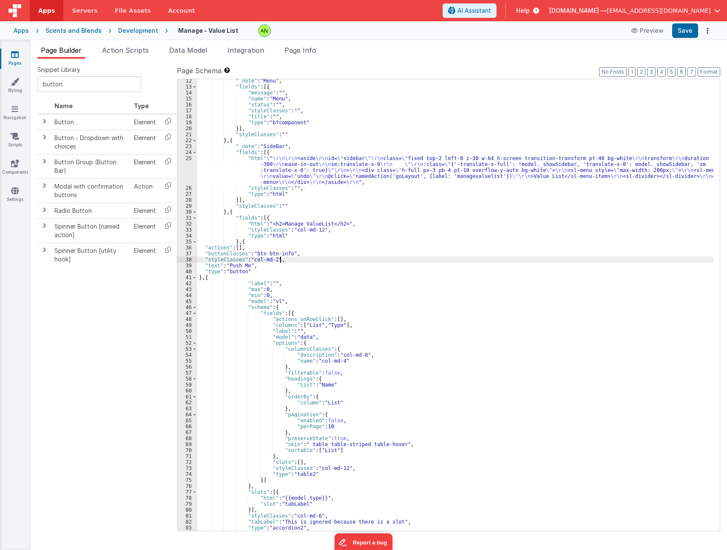
click at [363, 257] on div ""_note" : "Menu" , "fields" : [{ "message" : "" , "name" : "Menu" , "status" : …" at bounding box center [455, 309] width 516 height 463
drag, startPoint x: 231, startPoint y: 265, endPoint x: 250, endPoint y: 266, distance: 19.1
click at [250, 266] on div ""_note" : "Menu" , "fields" : [{ "message" : "" , "name" : "Menu" , "status" : …" at bounding box center [455, 309] width 516 height 463
click at [329, 272] on div ""_note" : "Menu" , "fields" : [{ "message" : "" , "name" : "Menu" , "status" : …" at bounding box center [455, 309] width 516 height 463
click at [684, 33] on button "Save" at bounding box center [686, 30] width 26 height 14
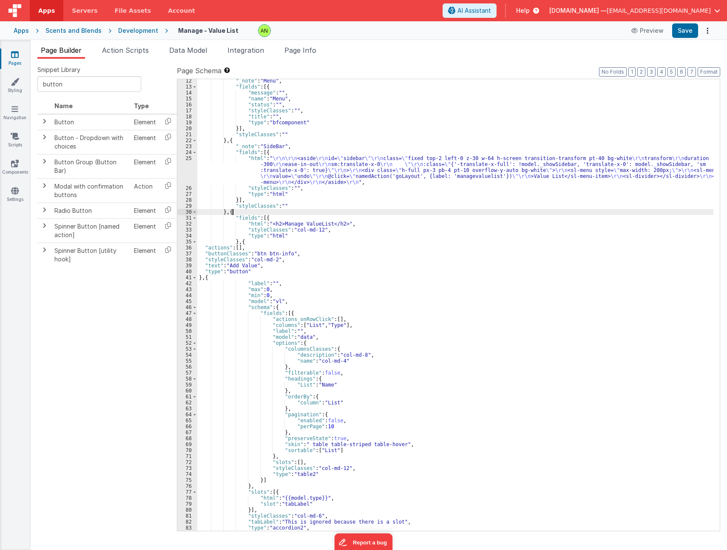
click at [244, 213] on div ""_note" : "Menu" , "fields" : [{ "message" : "" , "name" : "Menu" , "status" : …" at bounding box center [455, 309] width 516 height 463
drag, startPoint x: 245, startPoint y: 228, endPoint x: 326, endPoint y: 231, distance: 81.3
click at [326, 231] on div ""_note" : "Menu" , "fields" : [{ "message" : "" , "name" : "Menu" , "status" : …" at bounding box center [455, 309] width 516 height 463
click at [250, 241] on div ""_note" : "Menu" , "fields" : [{ "message" : "" , "name" : "Menu" , "status" : …" at bounding box center [455, 309] width 516 height 463
click at [252, 259] on div ""_note" : "Menu" , "fields" : [{ "message" : "" , "name" : "Menu" , "status" : …" at bounding box center [455, 309] width 516 height 463
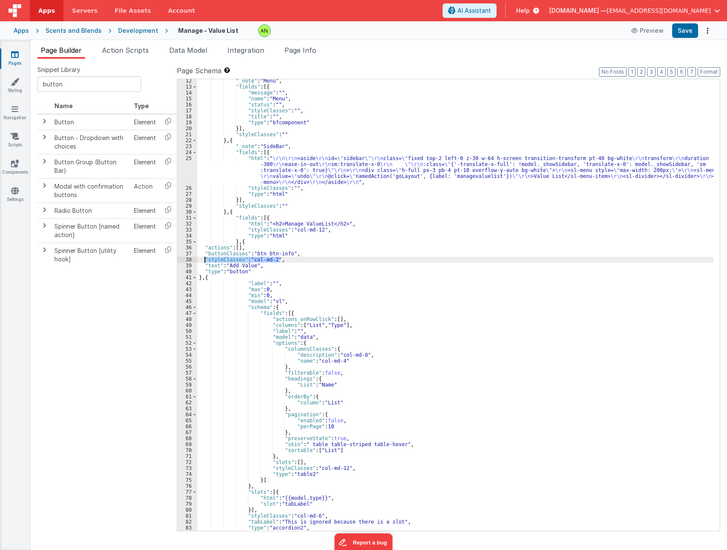
drag, startPoint x: 280, startPoint y: 260, endPoint x: 206, endPoint y: 260, distance: 74.0
click at [206, 260] on div ""_note" : "Menu" , "fields" : [{ "message" : "" , "name" : "Menu" , "status" : …" at bounding box center [455, 309] width 516 height 463
click at [680, 26] on button "Save" at bounding box center [686, 30] width 26 height 14
click at [141, 34] on div "Development" at bounding box center [138, 30] width 40 height 9
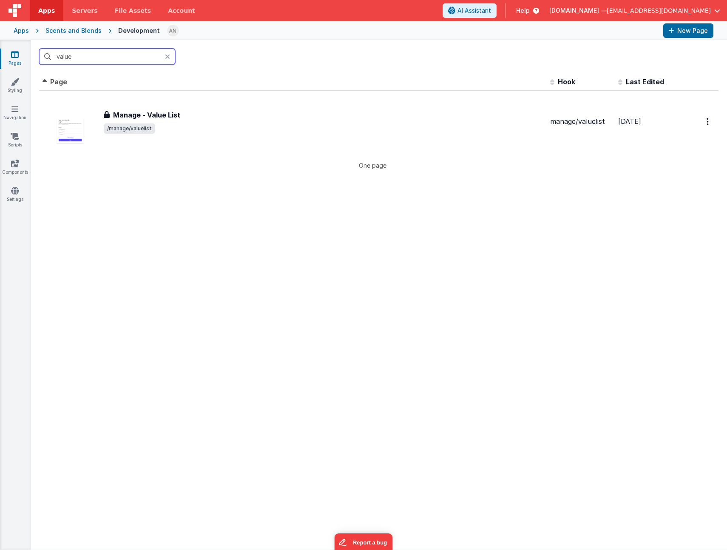
click at [69, 60] on input "value" at bounding box center [107, 56] width 136 height 16
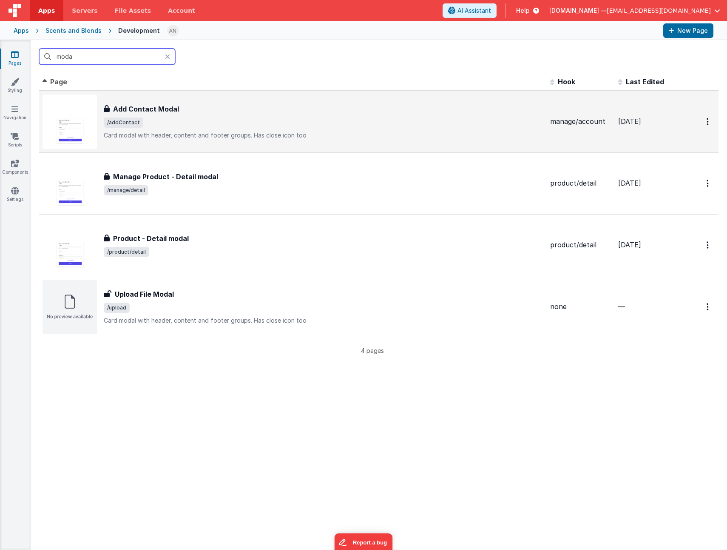
type input "moda"
click at [302, 133] on p "Card modal with header, content and footer groups.Has close icon too" at bounding box center [324, 135] width 440 height 9
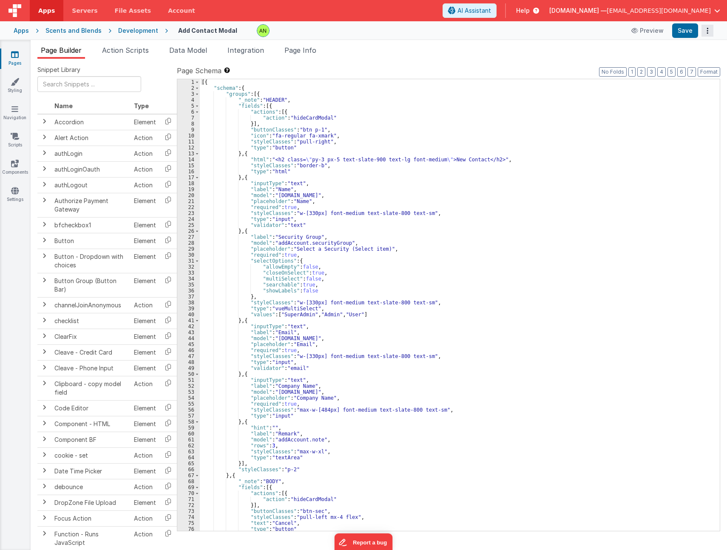
click at [710, 31] on button "Options" at bounding box center [708, 31] width 12 height 12
click at [682, 49] on link "Duplicate" at bounding box center [676, 48] width 75 height 16
click at [307, 111] on div "[{ "schema" : { "groups" : [{ "_note" : "HEADER" , "fields" : [{ "actions" : [{…" at bounding box center [457, 310] width 514 height 463
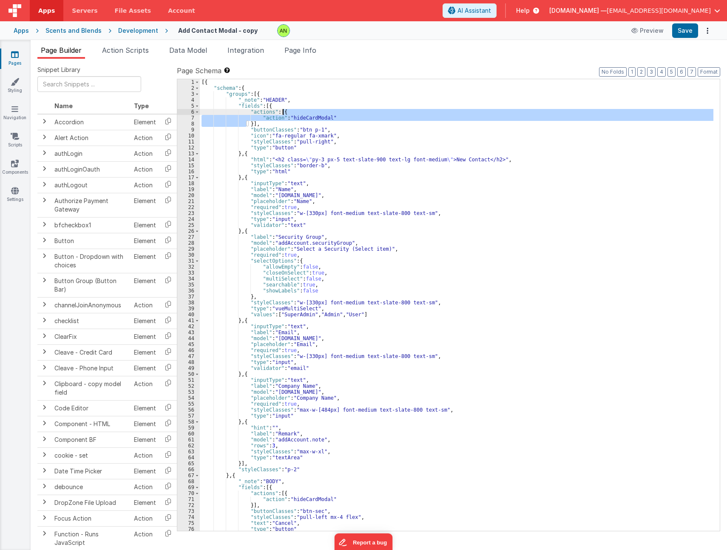
click at [307, 111] on div "[{ "schema" : { "groups" : [{ "_note" : "HEADER" , "fields" : [{ "actions" : [{…" at bounding box center [457, 310] width 514 height 463
click at [265, 153] on div "[{ "schema" : { "groups" : [{ "_note" : "HEADER" , "fields" : [{ "actions" : [{…" at bounding box center [457, 310] width 514 height 463
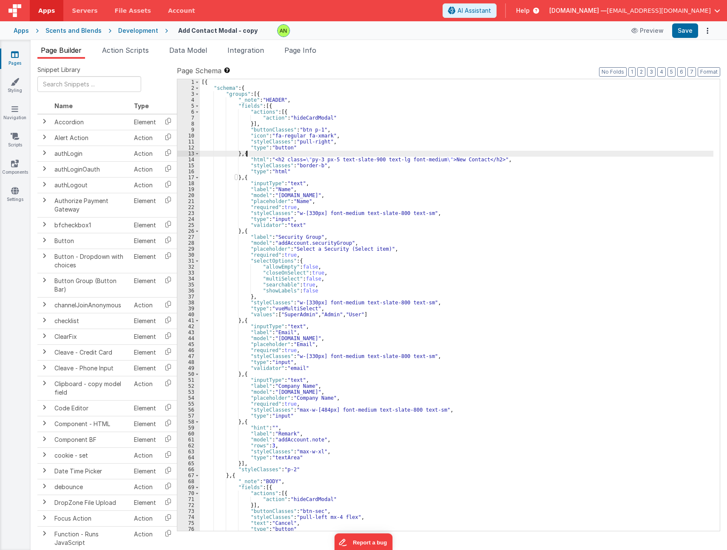
click at [265, 153] on div "[{ "schema" : { "groups" : [{ "_note" : "HEADER" , "fields" : [{ "actions" : [{…" at bounding box center [457, 310] width 514 height 463
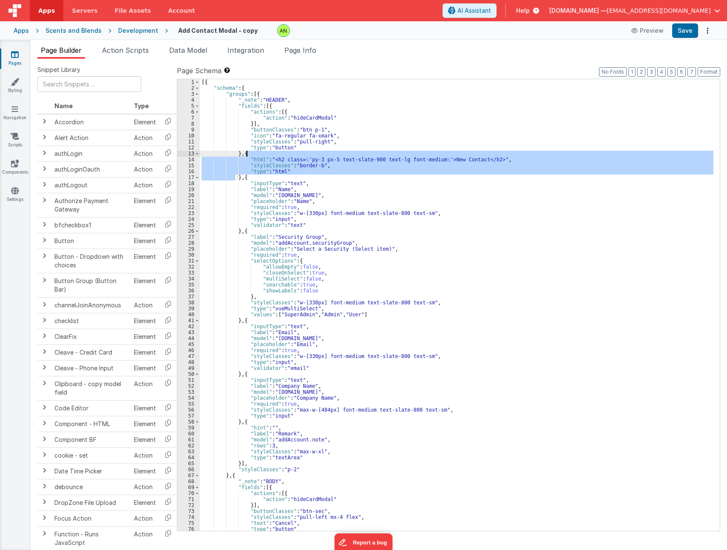
click at [453, 160] on div "[{ "schema" : { "groups" : [{ "_note" : "HEADER" , "fields" : [{ "actions" : [{…" at bounding box center [457, 304] width 514 height 451
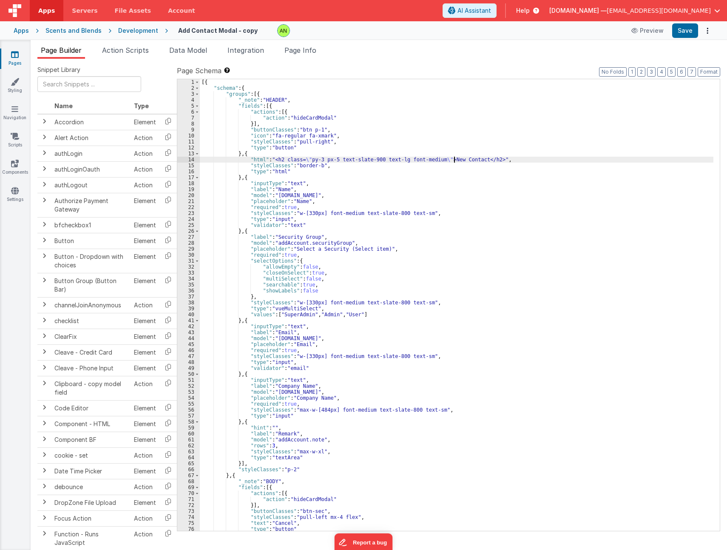
click at [453, 160] on div "[{ "schema" : { "groups" : [{ "_note" : "HEADER" , "fields" : [{ "actions" : [{…" at bounding box center [457, 310] width 514 height 463
click at [439, 202] on div "[{ "schema" : { "groups" : [{ "_note" : "HEADER" , "fields" : [{ "actions" : [{…" at bounding box center [457, 310] width 514 height 463
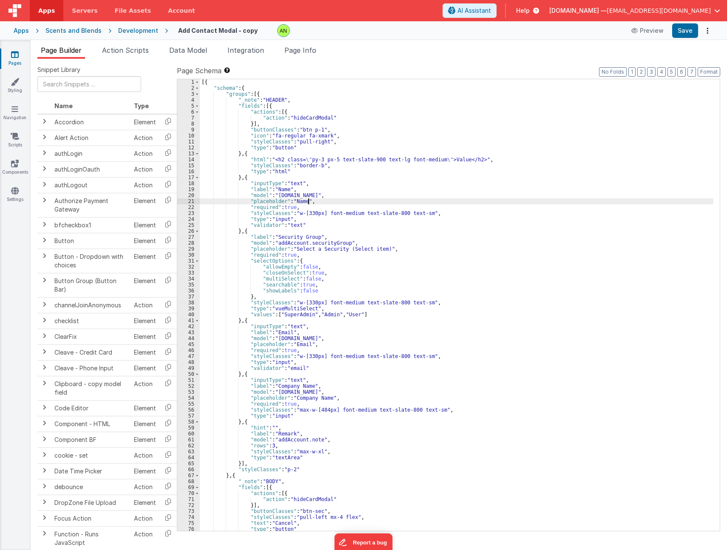
click at [257, 180] on div "[{ "schema" : { "groups" : [{ "_note" : "HEADER" , "fields" : [{ "actions" : [{…" at bounding box center [457, 310] width 514 height 463
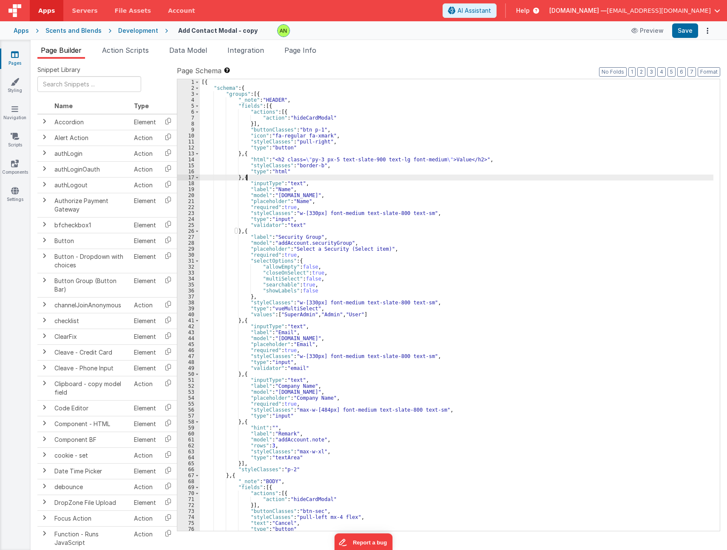
click at [257, 180] on div "[{ "schema" : { "groups" : [{ "_note" : "HEADER" , "fields" : [{ "actions" : [{…" at bounding box center [457, 310] width 514 height 463
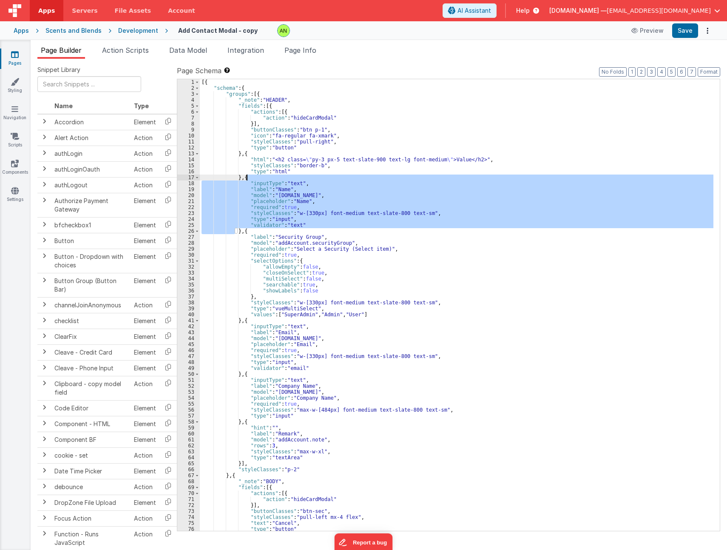
click at [320, 195] on div "[{ "schema" : { "groups" : [{ "_note" : "HEADER" , "fields" : [{ "actions" : [{…" at bounding box center [457, 304] width 514 height 451
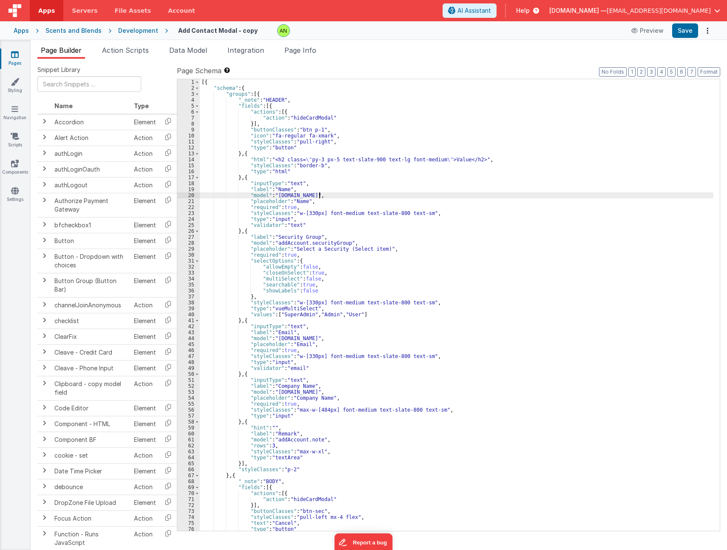
click at [278, 190] on div "[{ "schema" : { "groups" : [{ "_note" : "HEADER" , "fields" : [{ "actions" : [{…" at bounding box center [457, 310] width 514 height 463
click at [283, 194] on div "[{ "schema" : { "groups" : [{ "_note" : "HEADER" , "fields" : [{ "actions" : [{…" at bounding box center [457, 310] width 514 height 463
click at [297, 201] on div "[{ "schema" : { "groups" : [{ "_note" : "HEADER" , "fields" : [{ "actions" : [{…" at bounding box center [457, 310] width 514 height 463
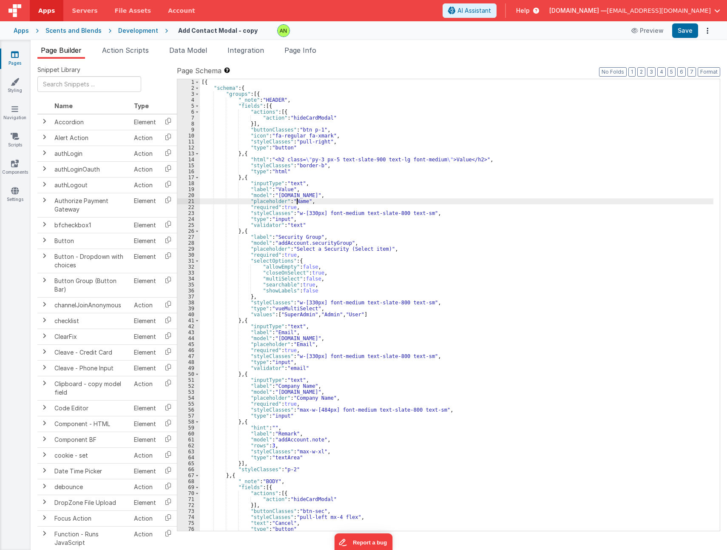
click at [297, 201] on div "[{ "schema" : { "groups" : [{ "_note" : "HEADER" , "fields" : [{ "actions" : [{…" at bounding box center [457, 310] width 514 height 463
click at [267, 231] on div "[{ "schema" : { "groups" : [{ "_note" : "HEADER" , "fields" : [{ "actions" : [{…" at bounding box center [457, 310] width 514 height 463
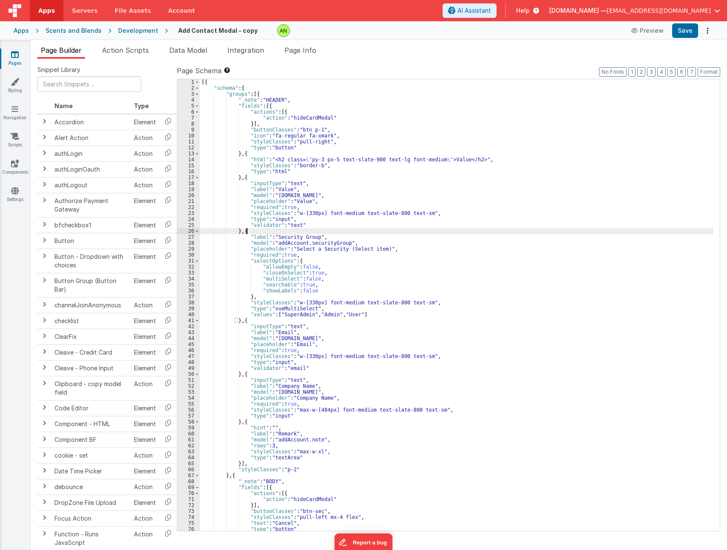
click at [267, 231] on div "[{ "schema" : { "groups" : [{ "_note" : "HEADER" , "fields" : [{ "actions" : [{…" at bounding box center [457, 310] width 514 height 463
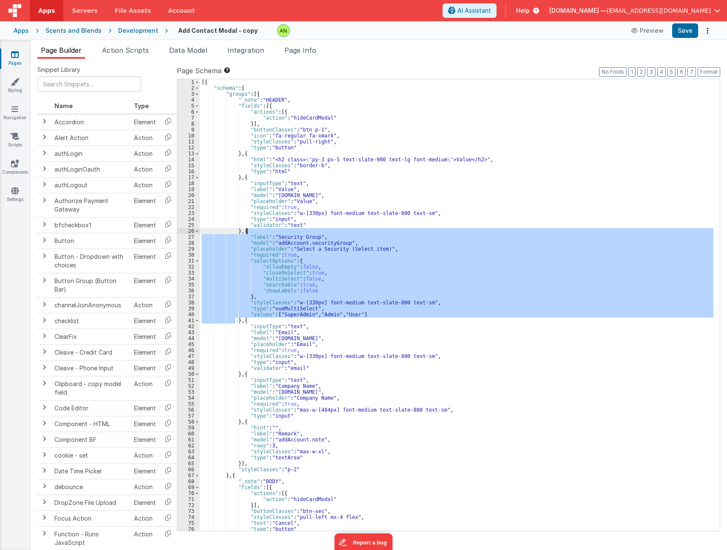
click at [290, 314] on div "[{ "schema" : { "groups" : [{ "_note" : "HEADER" , "fields" : [{ "actions" : [{…" at bounding box center [457, 304] width 514 height 451
click at [290, 314] on div "[{ "schema" : { "groups" : [{ "_note" : "HEADER" , "fields" : [{ "actions" : [{…" at bounding box center [457, 310] width 514 height 463
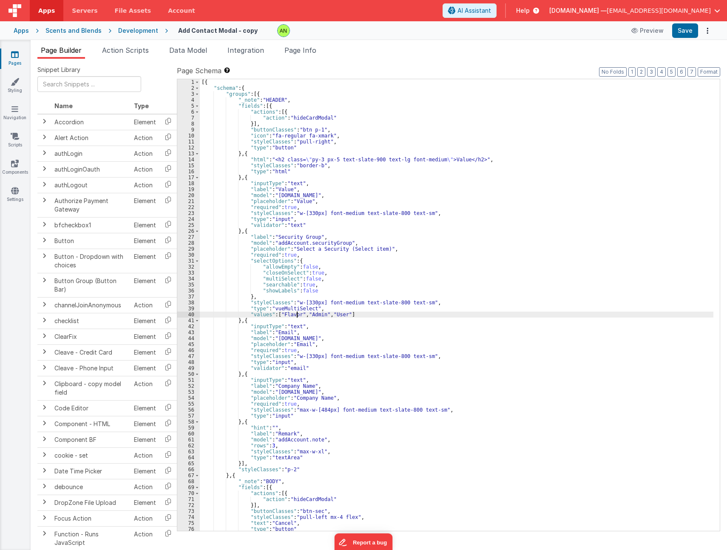
click at [313, 315] on div "[{ "schema" : { "groups" : [{ "_note" : "HEADER" , "fields" : [{ "actions" : [{…" at bounding box center [457, 310] width 514 height 463
click at [358, 314] on div "[{ "schema" : { "groups" : [{ "_note" : "HEADER" , "fields" : [{ "actions" : [{…" at bounding box center [457, 310] width 514 height 463
click at [284, 237] on div "[{ "schema" : { "groups" : [{ "_note" : "HEADER" , "fields" : [{ "actions" : [{…" at bounding box center [457, 310] width 514 height 463
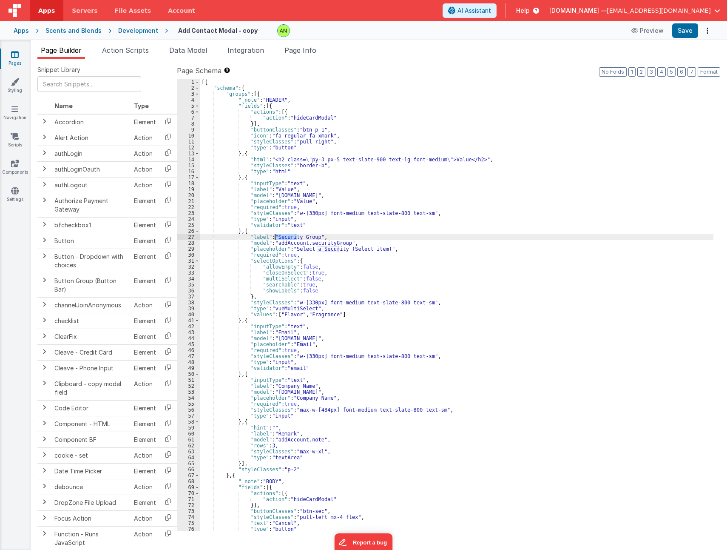
click at [284, 237] on div "[{ "schema" : { "groups" : [{ "_note" : "HEADER" , "fields" : [{ "actions" : [{…" at bounding box center [457, 310] width 514 height 463
click at [288, 197] on div "[{ "schema" : { "groups" : [{ "_note" : "HEADER" , "fields" : [{ "actions" : [{…" at bounding box center [457, 310] width 514 height 463
click at [288, 244] on div "[{ "schema" : { "groups" : [{ "_note" : "HEADER" , "fields" : [{ "actions" : [{…" at bounding box center [457, 310] width 514 height 463
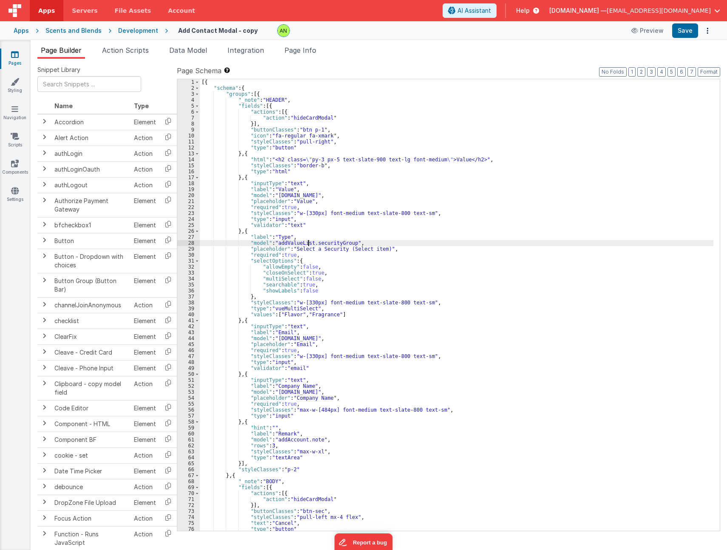
click at [325, 243] on div "[{ "schema" : { "groups" : [{ "_note" : "HEADER" , "fields" : [{ "actions" : [{…" at bounding box center [457, 310] width 514 height 463
drag, startPoint x: 291, startPoint y: 248, endPoint x: 365, endPoint y: 248, distance: 74.4
click at [375, 248] on div "[{ "schema" : { "groups" : [{ "_note" : "HEADER" , "fields" : [{ "actions" : [{…" at bounding box center [457, 310] width 514 height 463
click at [365, 248] on div "[{ "schema" : { "groups" : [{ "_note" : "HEADER" , "fields" : [{ "actions" : [{…" at bounding box center [457, 304] width 514 height 451
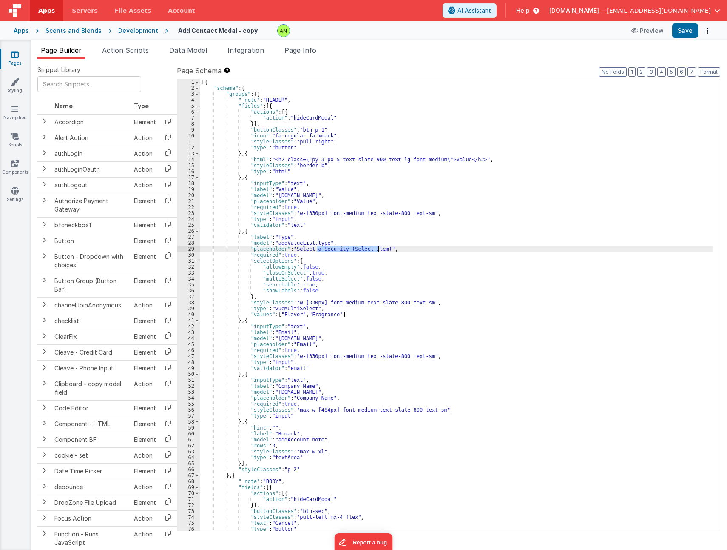
drag, startPoint x: 316, startPoint y: 248, endPoint x: 378, endPoint y: 247, distance: 61.3
click at [378, 247] on div "[{ "schema" : { "groups" : [{ "_note" : "HEADER" , "fields" : [{ "actions" : [{…" at bounding box center [457, 310] width 514 height 463
click at [272, 228] on div "[{ "schema" : { "groups" : [{ "_note" : "HEADER" , "fields" : [{ "actions" : [{…" at bounding box center [457, 310] width 514 height 463
click at [251, 319] on div "[{ "schema" : { "groups" : [{ "_note" : "HEADER" , "fields" : [{ "actions" : [{…" at bounding box center [457, 310] width 514 height 463
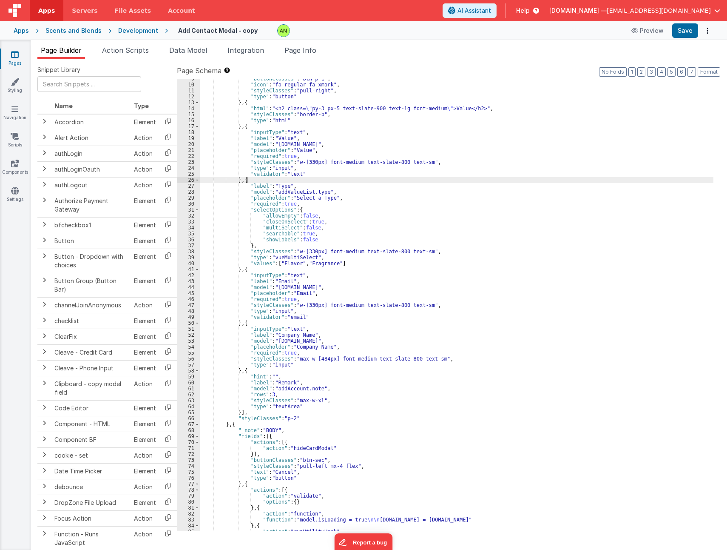
click at [255, 182] on div ""buttonClasses" : "btn p-1" , "icon" : "fa-regular fa-xmark" , "styleClasses" :…" at bounding box center [457, 307] width 514 height 463
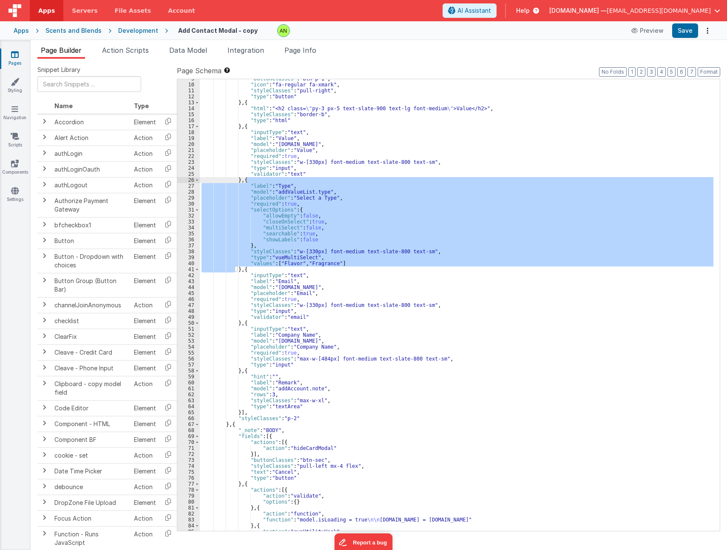
click at [255, 268] on div ""buttonClasses" : "btn p-1" , "icon" : "fa-regular fa-xmark" , "styleClasses" :…" at bounding box center [457, 307] width 514 height 463
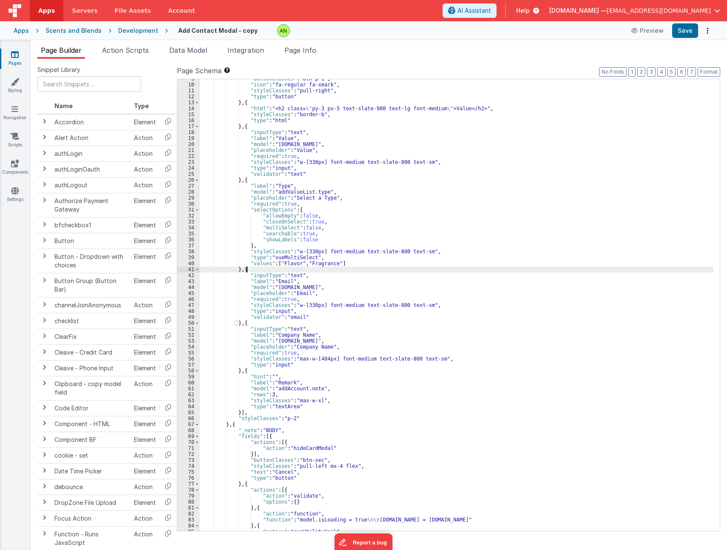
click at [255, 268] on div ""buttonClasses" : "btn p-1" , "icon" : "fa-regular fa-xmark" , "styleClasses" :…" at bounding box center [457, 307] width 514 height 463
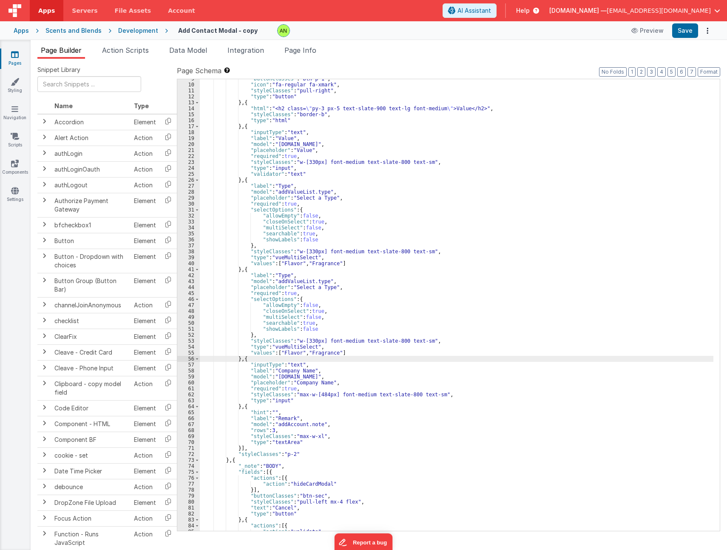
click at [256, 358] on div ""buttonClasses" : "btn p-1" , "icon" : "fa-regular fa-xmark" , "styleClasses" :…" at bounding box center [457, 307] width 514 height 463
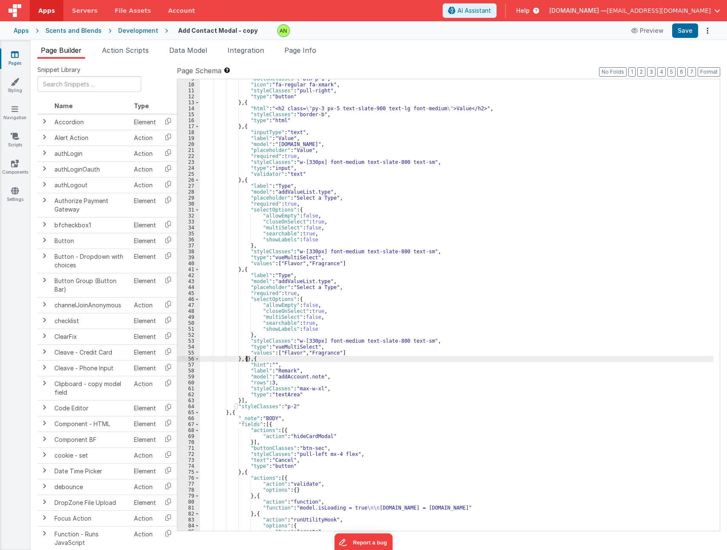
click at [266, 359] on div ""buttonClasses" : "btn p-1" , "icon" : "fa-regular fa-xmark" , "styleClasses" :…" at bounding box center [457, 307] width 514 height 463
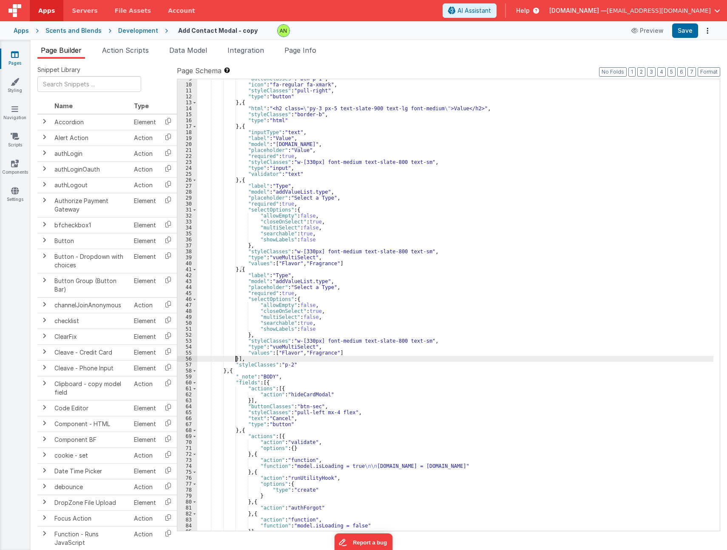
click at [239, 371] on div ""buttonClasses" : "btn p-1" , "icon" : "fa-regular fa-xmark" , "styleClasses" :…" at bounding box center [455, 307] width 516 height 463
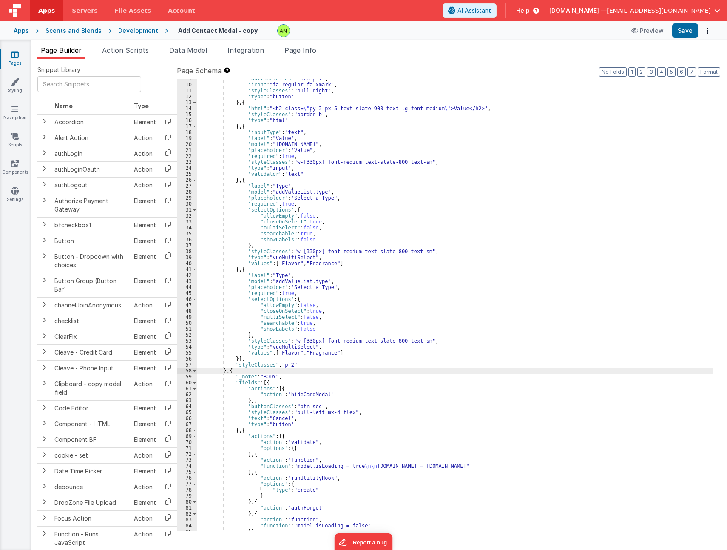
click at [239, 371] on div ""buttonClasses" : "btn p-1" , "icon" : "fa-regular fa-xmark" , "styleClasses" :…" at bounding box center [455, 307] width 516 height 463
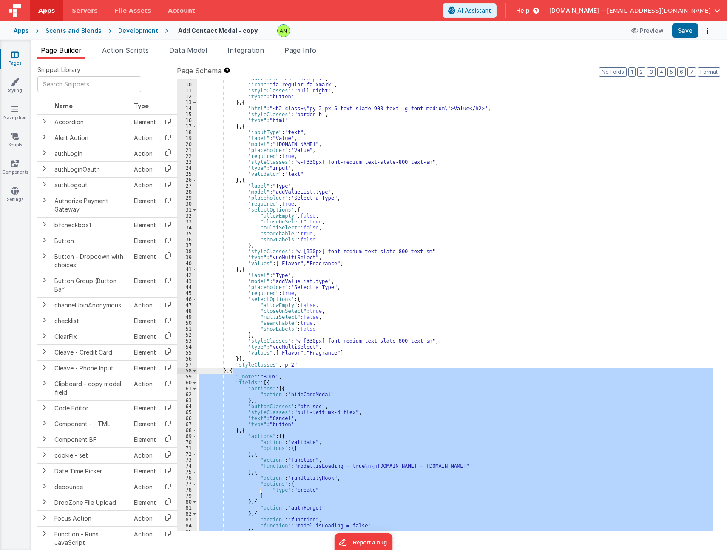
scroll to position [120, 0]
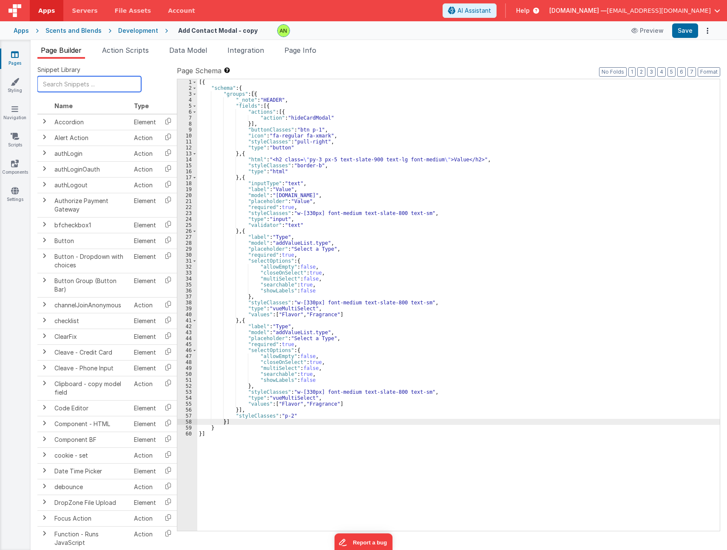
click at [70, 89] on input "text" at bounding box center [89, 84] width 104 height 16
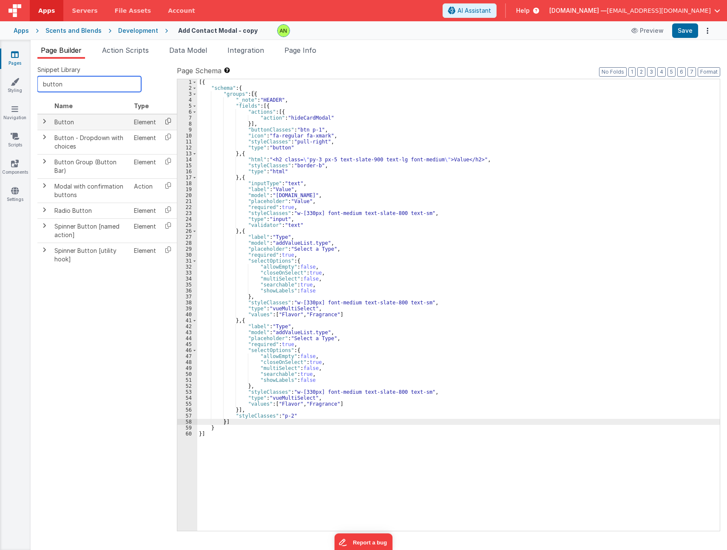
type input "button"
click at [171, 121] on icon at bounding box center [168, 120] width 17 height 13
click at [236, 409] on div "[{ "schema" : { "groups" : [{ "_note" : "HEADER" , "fields" : [{ "actions" : [{…" at bounding box center [458, 310] width 523 height 463
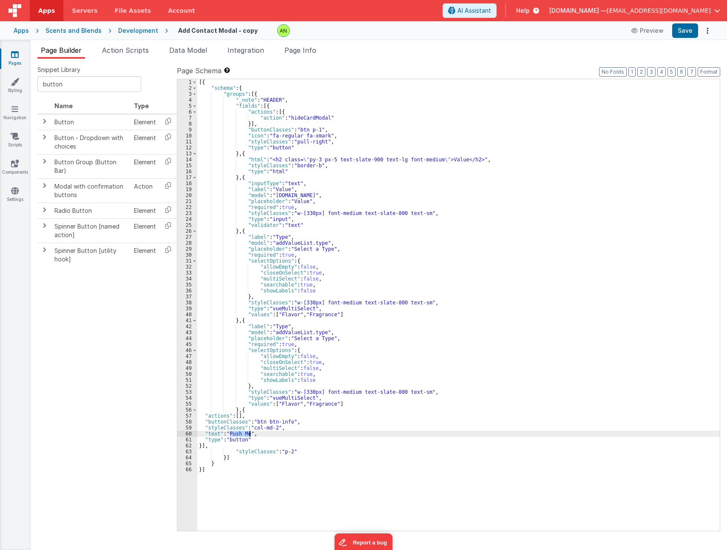
drag, startPoint x: 231, startPoint y: 433, endPoint x: 248, endPoint y: 432, distance: 17.9
click at [248, 432] on div "[{ "schema" : { "groups" : [{ "_note" : "HEADER" , "fields" : [{ "actions" : [{…" at bounding box center [458, 310] width 523 height 463
click at [167, 249] on icon at bounding box center [168, 249] width 17 height 13
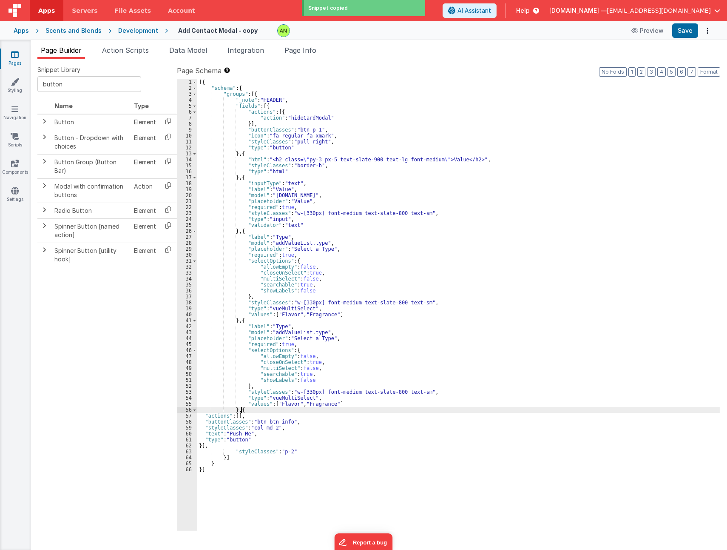
click at [244, 411] on div "[{ "schema" : { "groups" : [{ "_note" : "HEADER" , "fields" : [{ "actions" : [{…" at bounding box center [458, 310] width 523 height 463
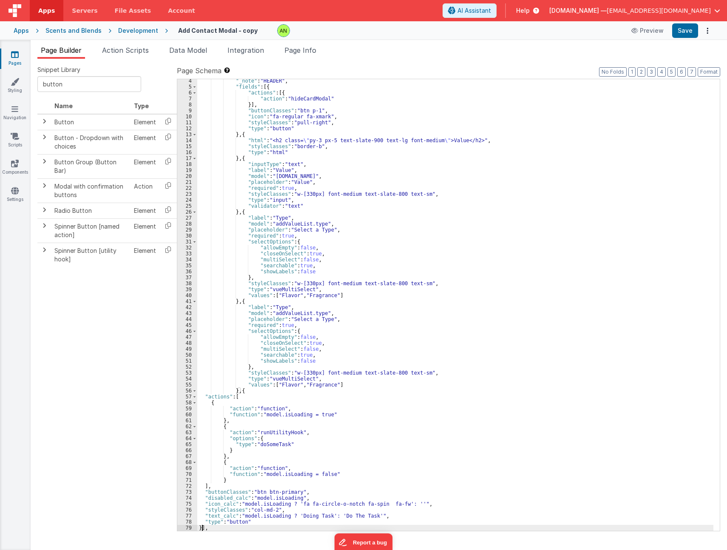
scroll to position [43, 0]
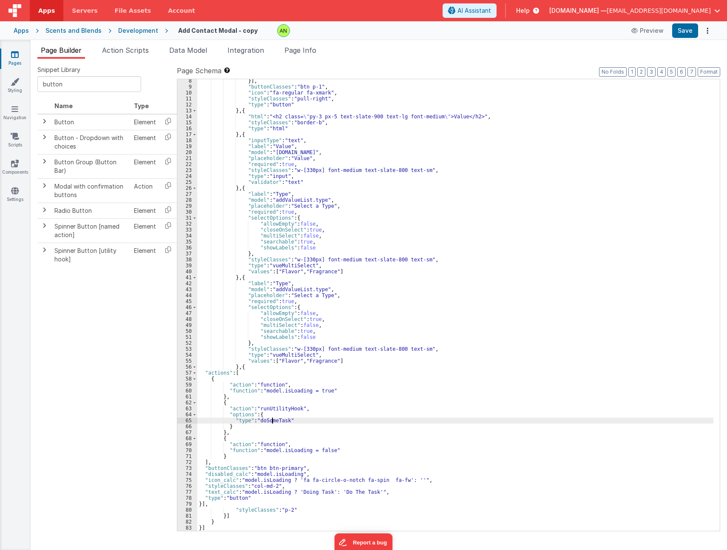
click at [273, 421] on div "}] , "buttonClasses" : "btn p-1" , "icon" : "fa-regular fa-xmark" , "styleClass…" at bounding box center [455, 309] width 516 height 463
click at [339, 429] on div "}] , "buttonClasses" : "btn p-1" , "icon" : "fa-regular fa-xmark" , "styleClass…" at bounding box center [455, 309] width 516 height 463
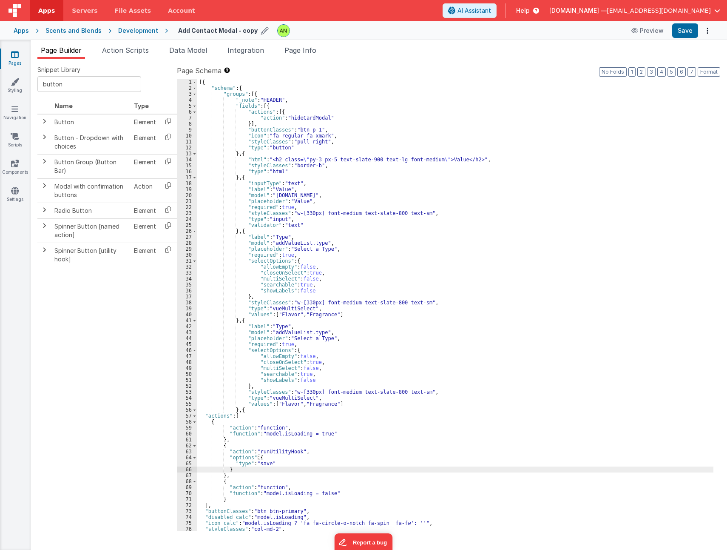
click at [261, 30] on icon at bounding box center [265, 31] width 8 height 12
drag, startPoint x: 190, startPoint y: 29, endPoint x: 254, endPoint y: 32, distance: 64.3
click at [254, 32] on input "Add Contact Modal - copy" at bounding box center [231, 30] width 106 height 13
type input "Add ValueList"
click at [288, 29] on icon at bounding box center [291, 31] width 7 height 12
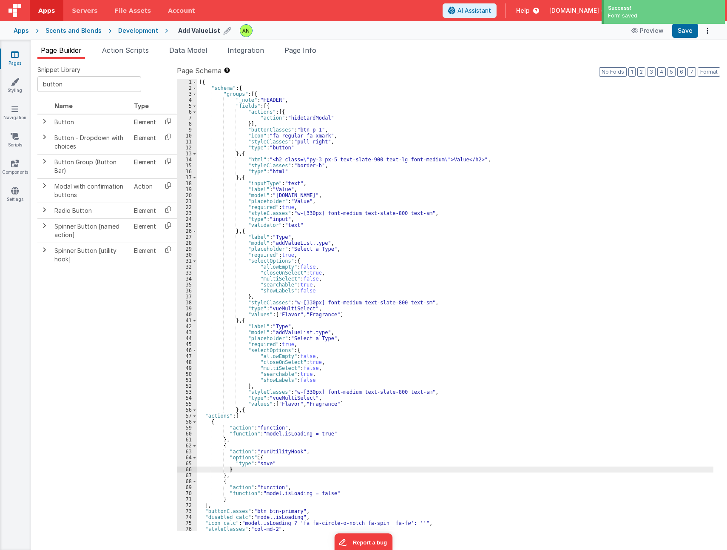
click at [333, 29] on div at bounding box center [430, 30] width 380 height 13
